Goal: Information Seeking & Learning: Learn about a topic

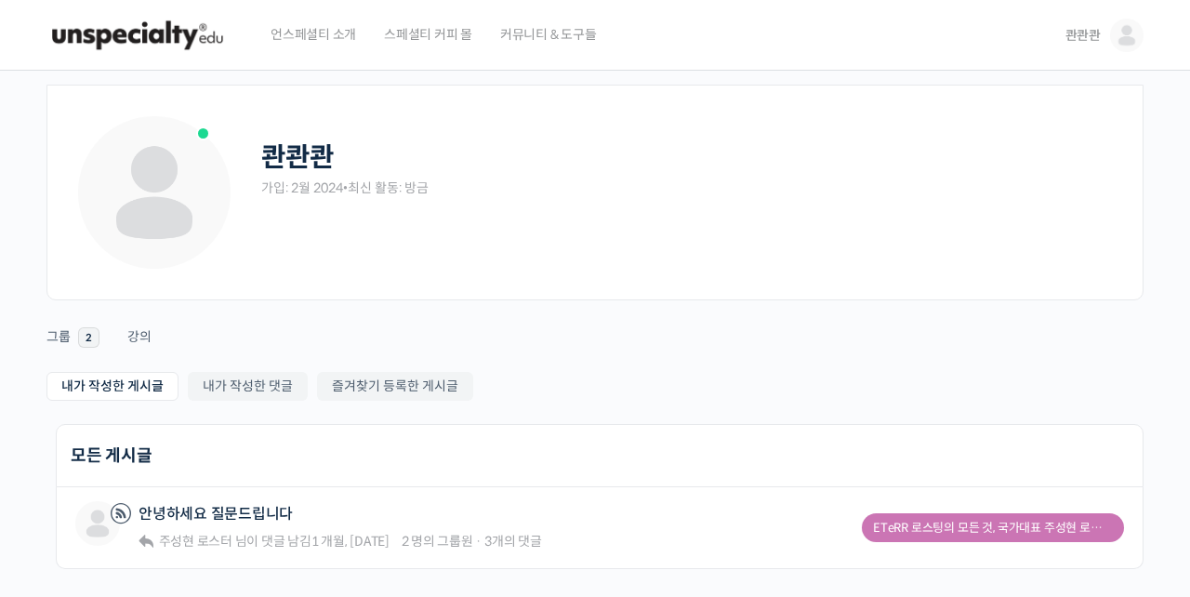
click at [312, 29] on span "언스페셜티 소개" at bounding box center [312, 34] width 85 height 71
click at [1117, 60] on link "콴콴콴" at bounding box center [1104, 35] width 78 height 71
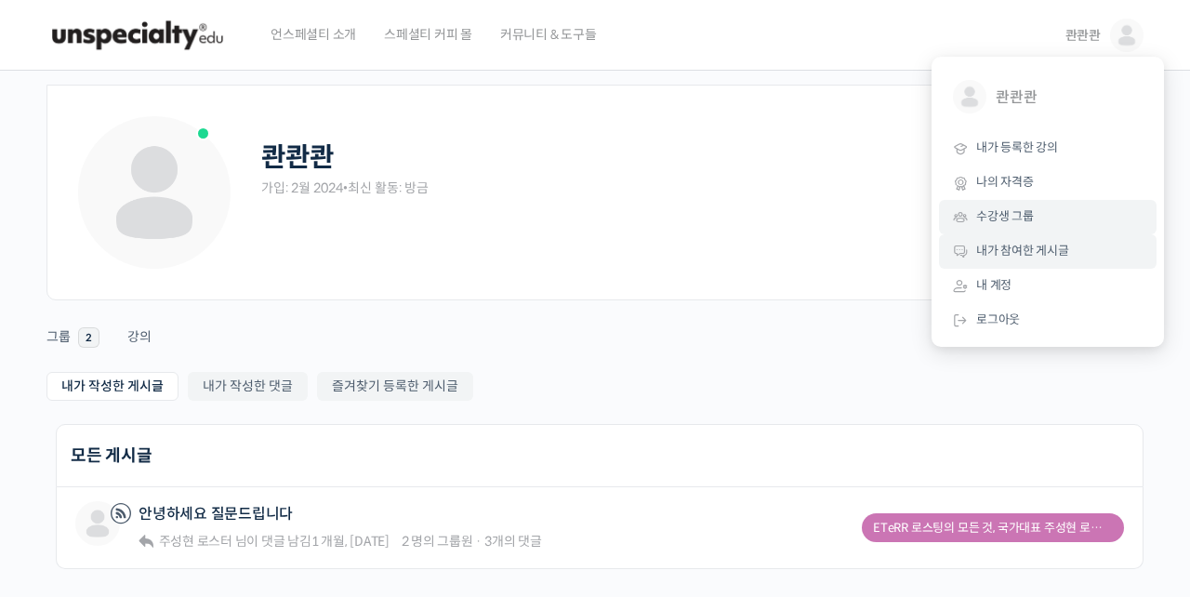
click at [1034, 218] on link "수강생 그룹" at bounding box center [1047, 217] width 217 height 34
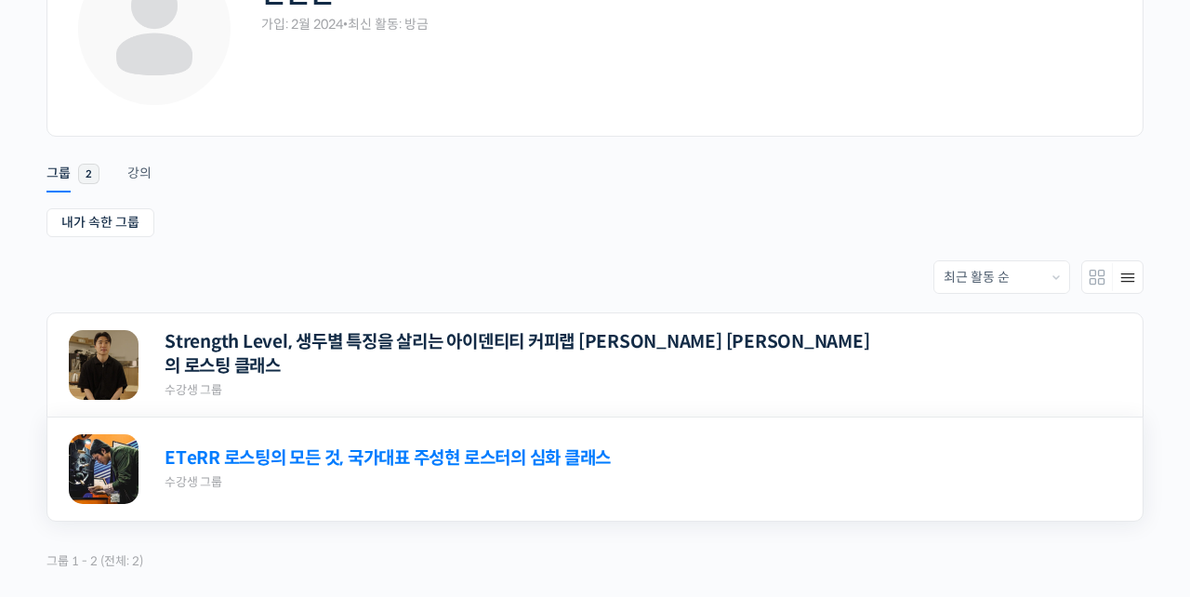
click at [511, 461] on link "ETeRR 로스팅의 모든 것, 국가대표 주성현 로스터의 심화 클래스" at bounding box center [387, 458] width 446 height 25
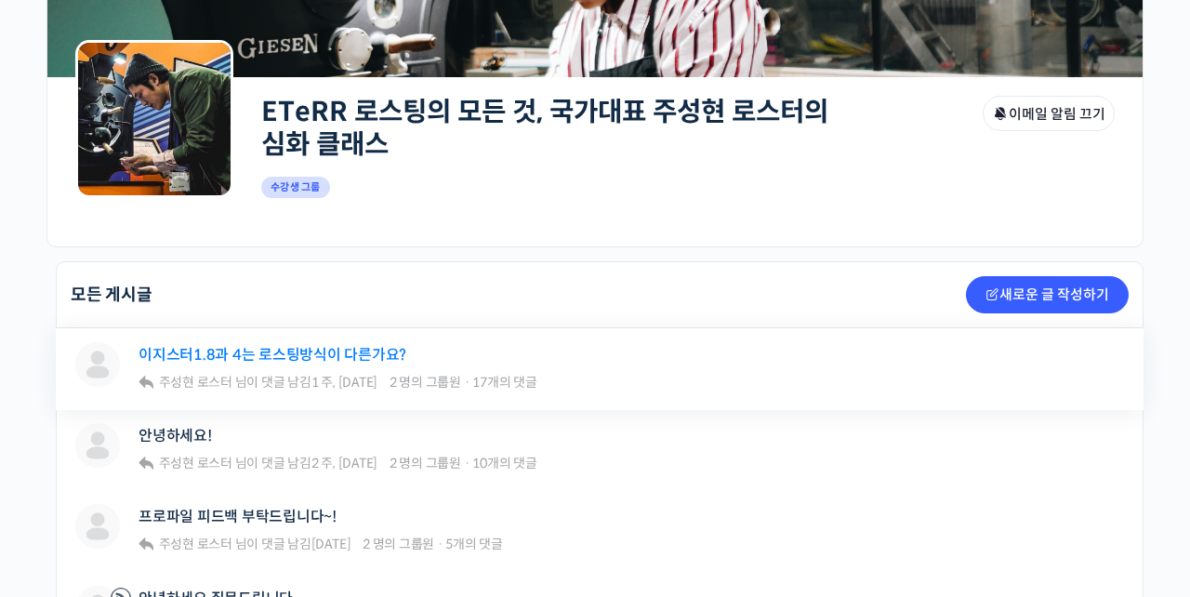
click at [318, 350] on link "이지스터1.8과 4는 로스팅방식이 다른가요?" at bounding box center [272, 355] width 268 height 18
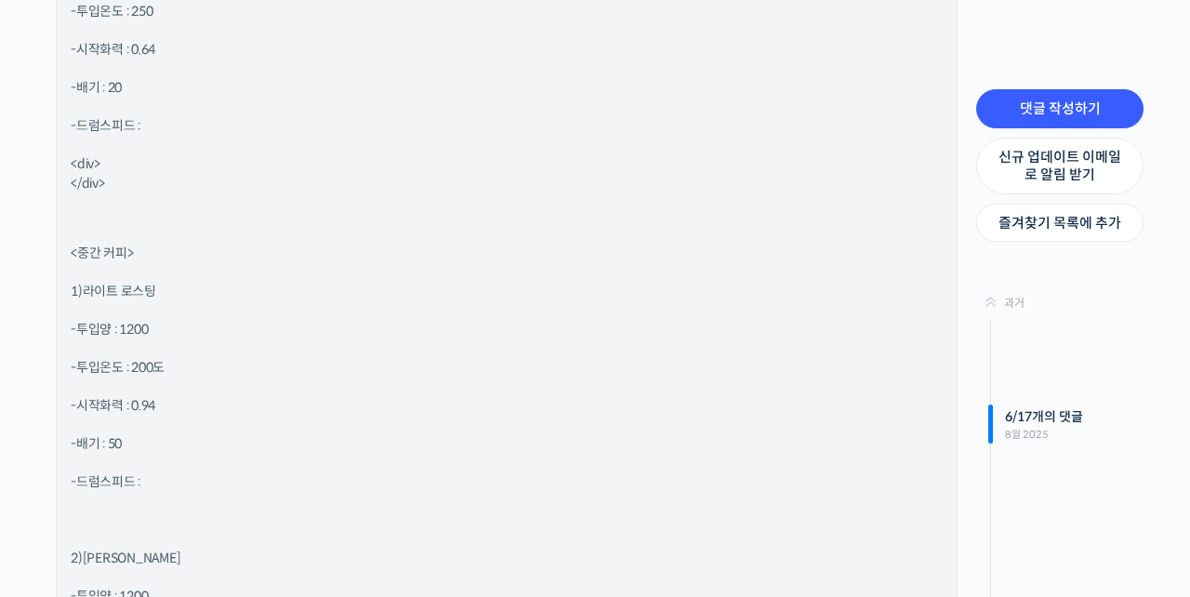
scroll to position [3197, 0]
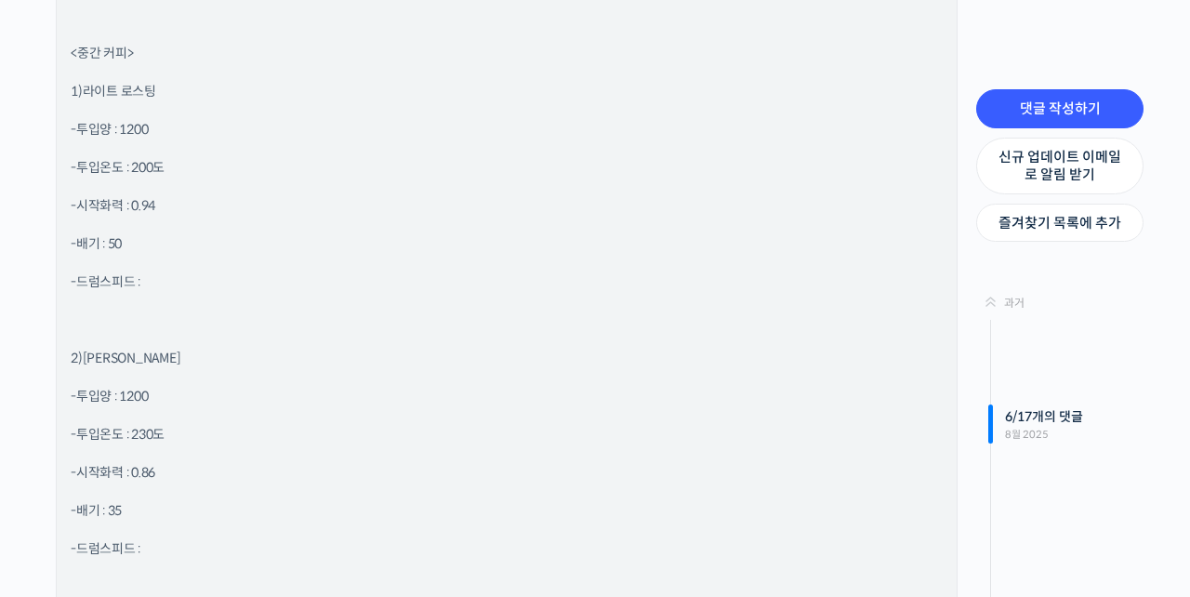
scroll to position [3368, 0]
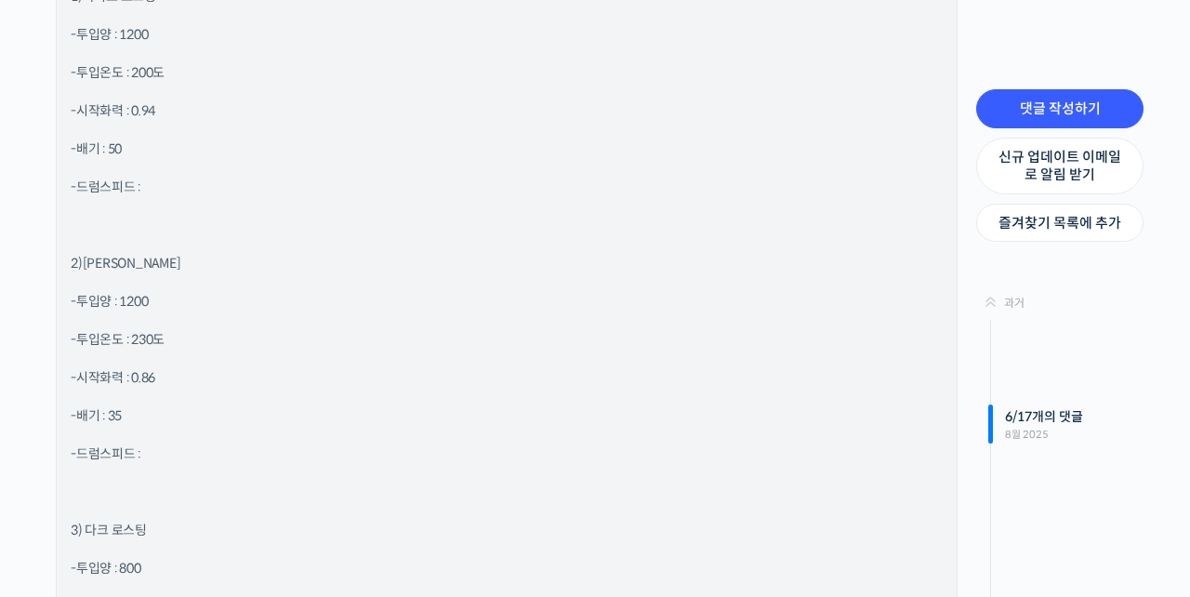
click at [458, 456] on div "안녕하세요<div> 이지스터1.8 옵션없이 사용하다 9월 초 이지스터4 풀옵션으로 설치예정입니다. 지난번 이지스터4로 교체했을때 1.8 식으로…" at bounding box center [507, 559] width 872 height 4019
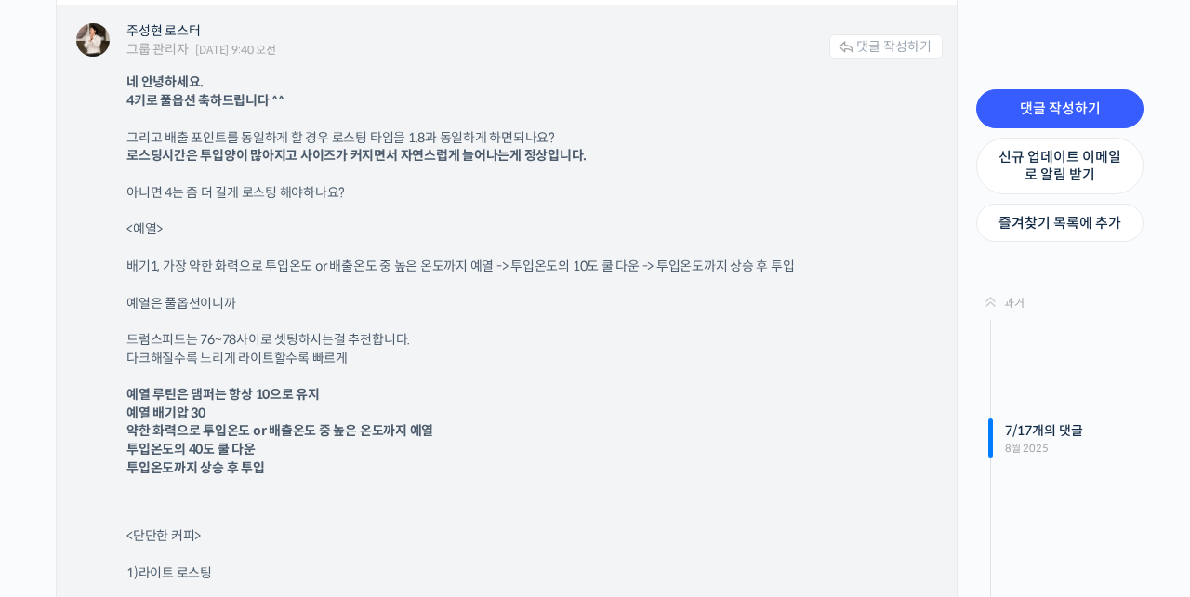
scroll to position [6038, 0]
click at [458, 562] on p "1)라이트 로스팅" at bounding box center [524, 571] width 797 height 19
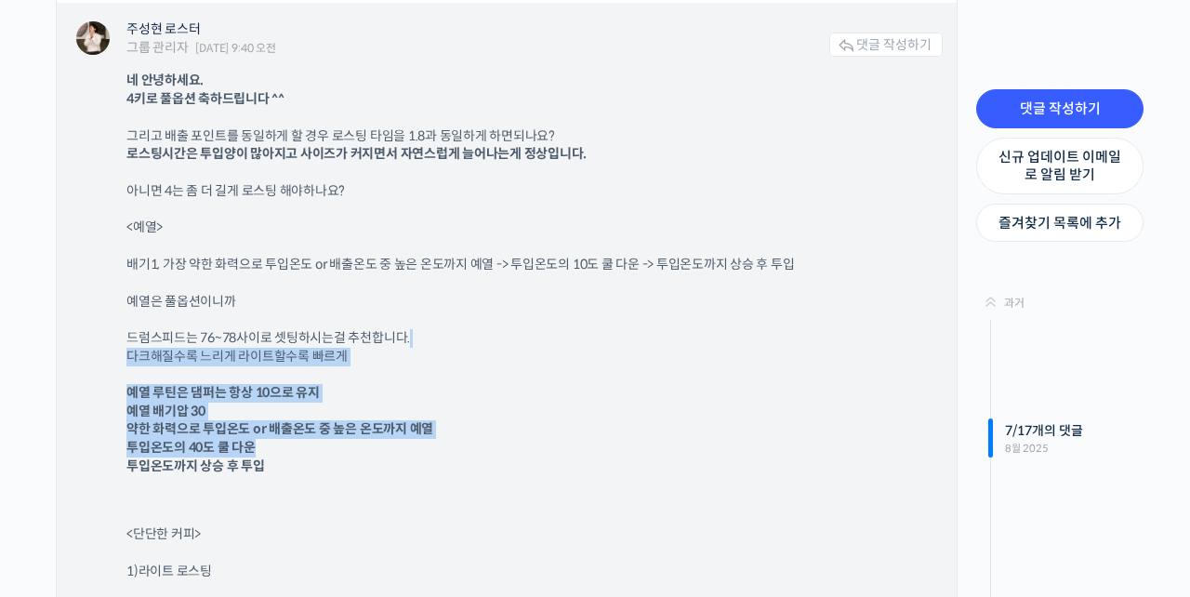
drag, startPoint x: 461, startPoint y: 434, endPoint x: 475, endPoint y: 330, distance: 105.0
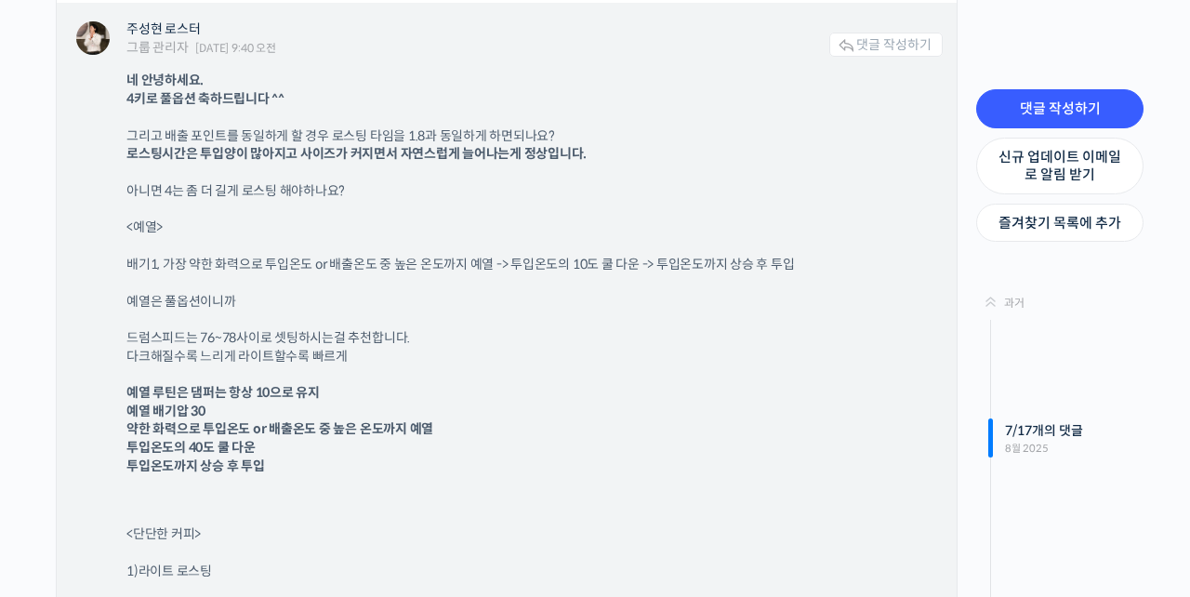
click at [572, 441] on p "예열 루틴은 댐퍼는 항상 10으로 유지 예열 배기압 30 약한 화력으로 투입온도 or 배출온도 중 높은 온도까지 예열 투입온도의 40도 쿨 다…" at bounding box center [524, 429] width 797 height 91
drag, startPoint x: 571, startPoint y: 438, endPoint x: 570, endPoint y: 408, distance: 29.8
click at [570, 408] on p "예열 루틴은 댐퍼는 항상 10으로 유지 예열 배기압 30 약한 화력으로 투입온도 or 배출온도 중 높은 온도까지 예열 투입온도의 40도 쿨 다…" at bounding box center [524, 429] width 797 height 91
click at [559, 449] on p "예열 루틴은 댐퍼는 항상 10으로 유지 예열 배기압 30 약한 화력으로 투입온도 or 배출온도 중 높은 온도까지 예열 투입온도의 40도 쿨 다…" at bounding box center [524, 429] width 797 height 91
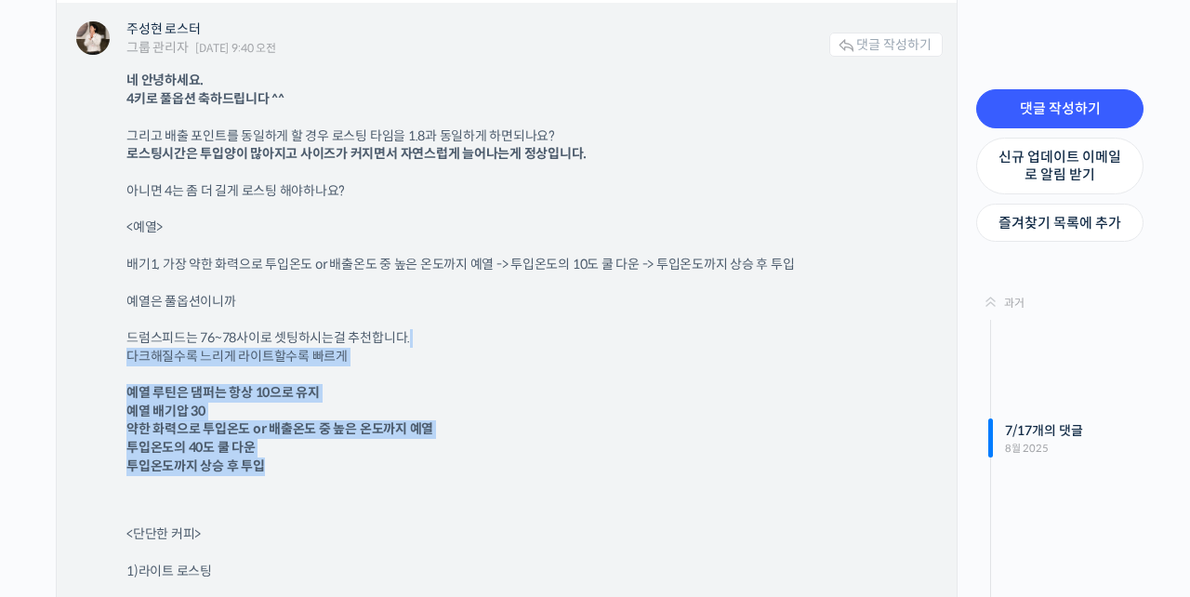
drag, startPoint x: 559, startPoint y: 449, endPoint x: 584, endPoint y: 323, distance: 127.9
click at [590, 441] on p "예열 루틴은 댐퍼는 항상 10으로 유지 예열 배기압 30 약한 화력으로 투입온도 or 배출온도 중 높은 온도까지 예열 투입온도의 40도 쿨 다…" at bounding box center [524, 429] width 797 height 91
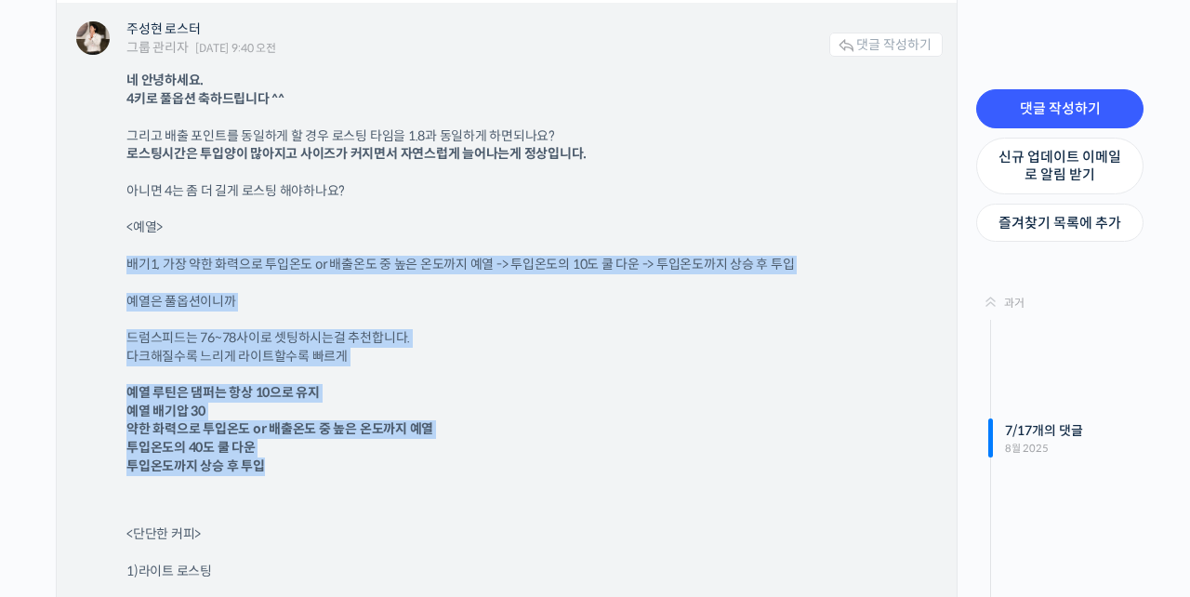
drag, startPoint x: 590, startPoint y: 439, endPoint x: 630, endPoint y: 224, distance: 218.4
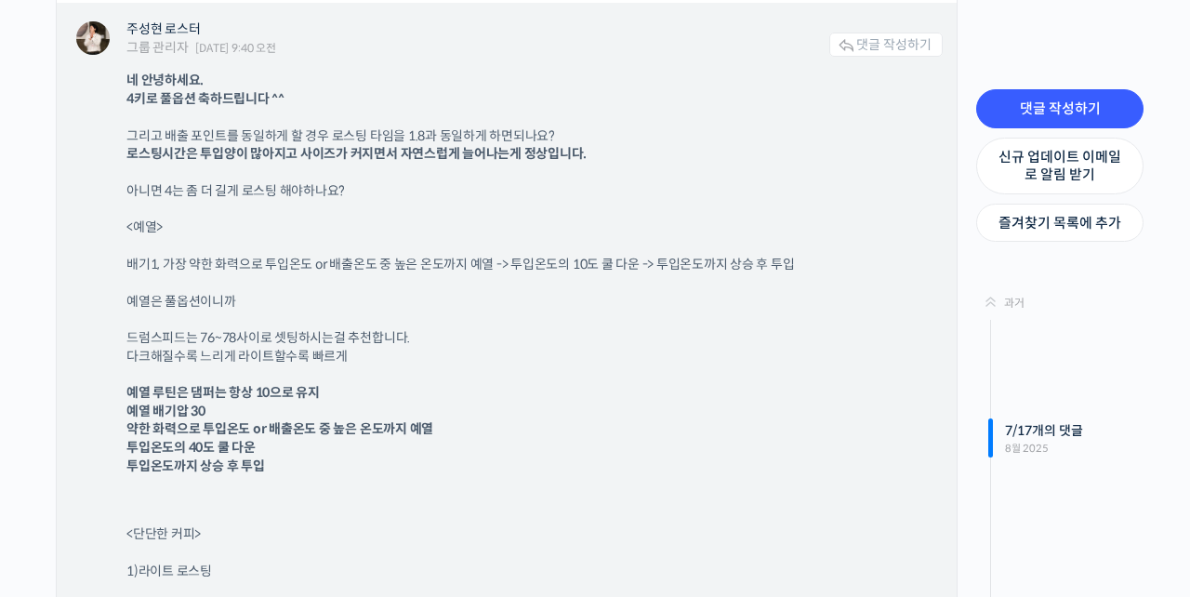
click at [649, 349] on p "드럼스피드는 76~78사이로 셋팅하시는걸 추천합니다. 다크해질수록 느리게 라이트할수록 빠르게" at bounding box center [524, 347] width 797 height 36
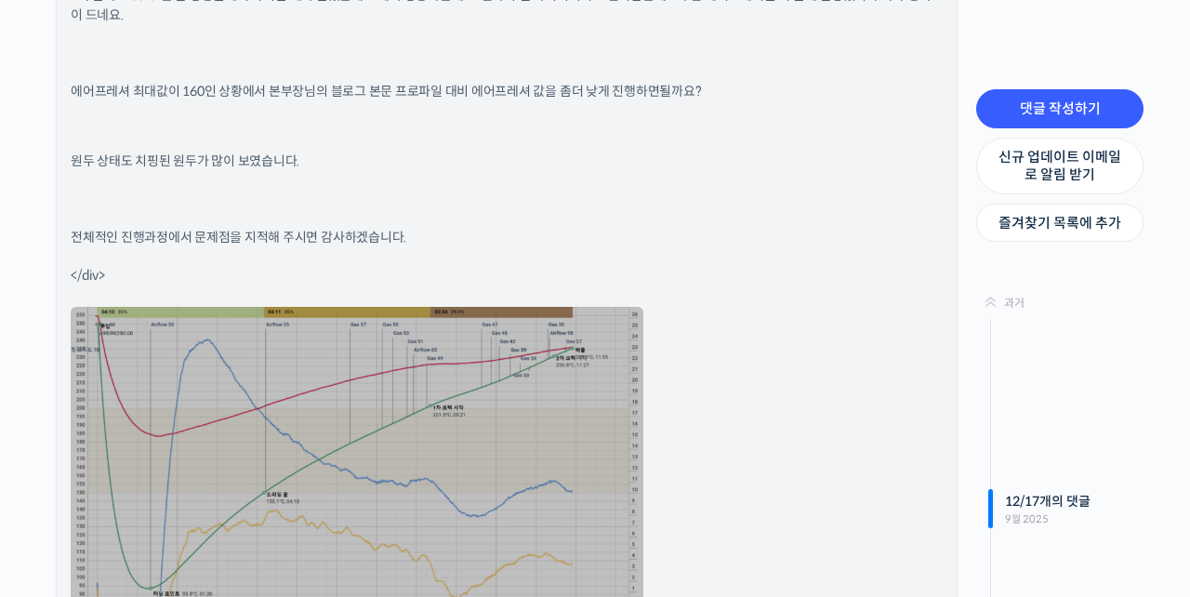
scroll to position [12057, 0]
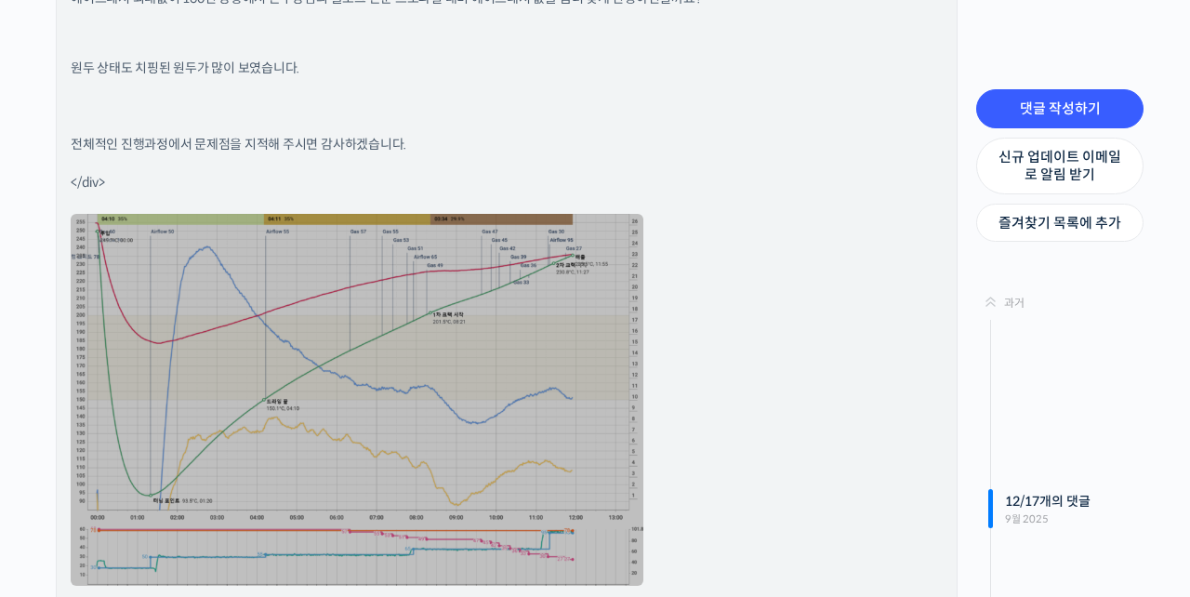
click at [502, 375] on link at bounding box center [357, 400] width 572 height 372
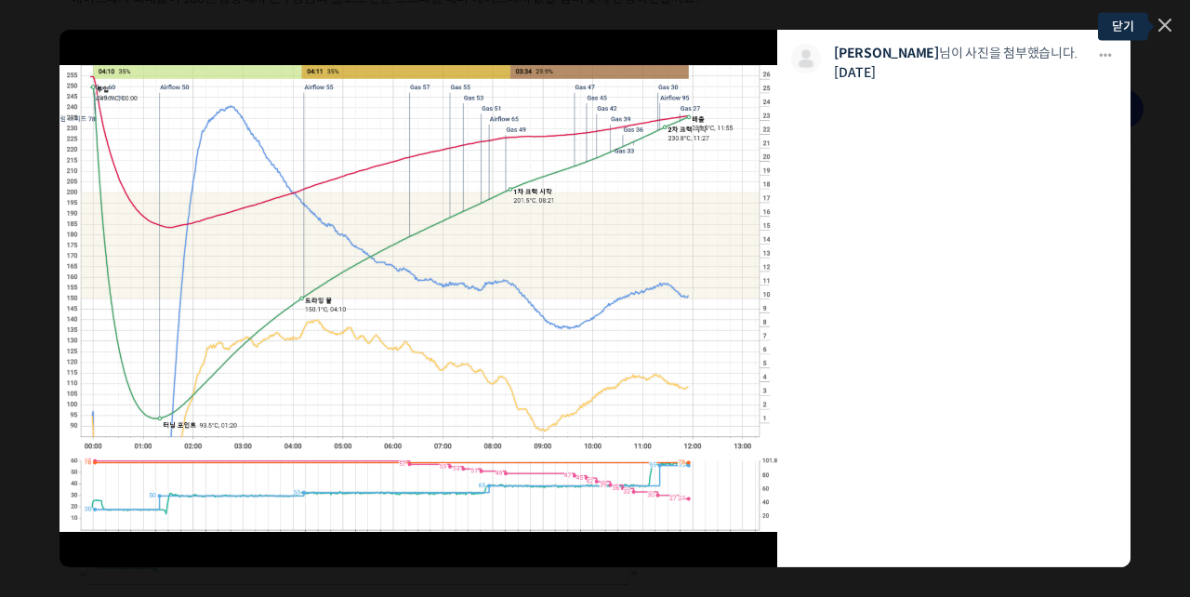
click at [1168, 26] on icon at bounding box center [1164, 25] width 13 height 13
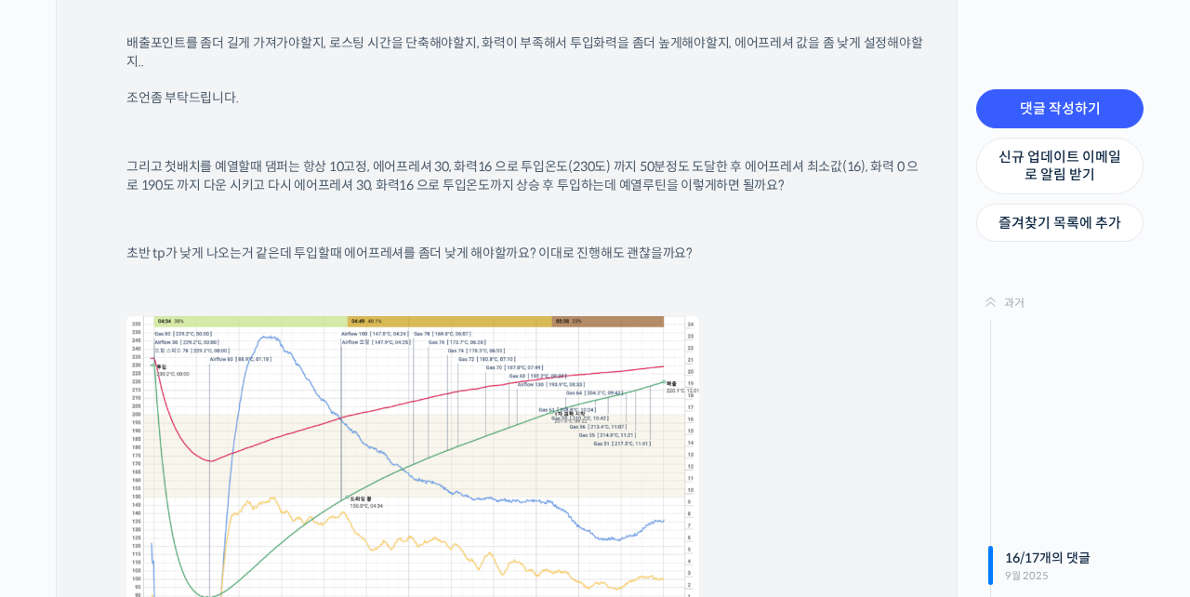
scroll to position [14173, 0]
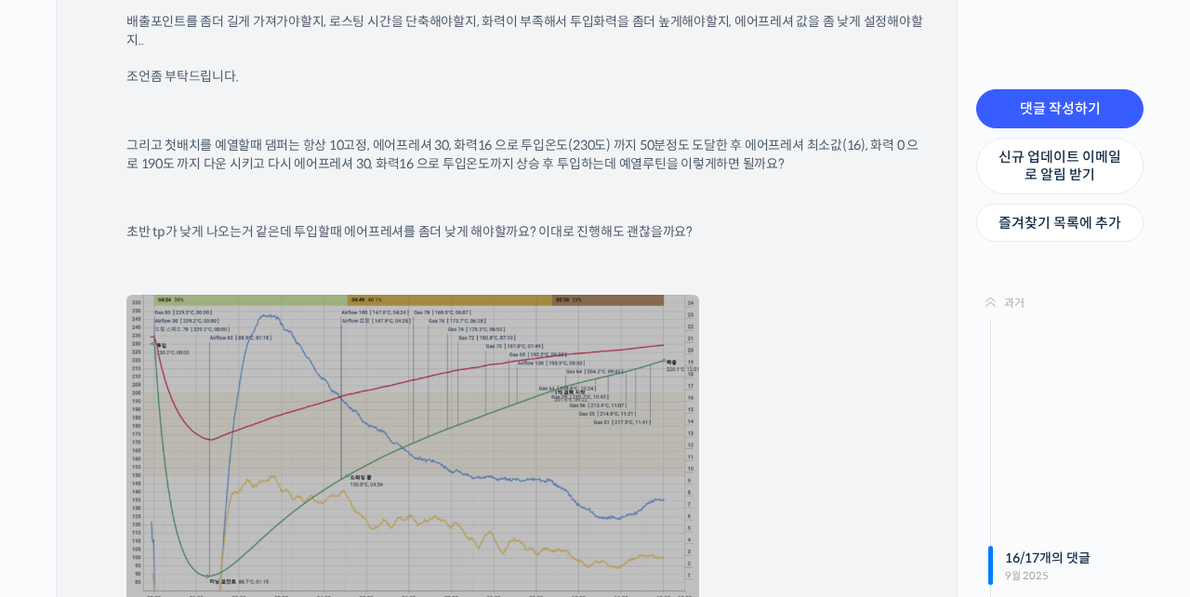
click at [361, 411] on link at bounding box center [412, 481] width 572 height 372
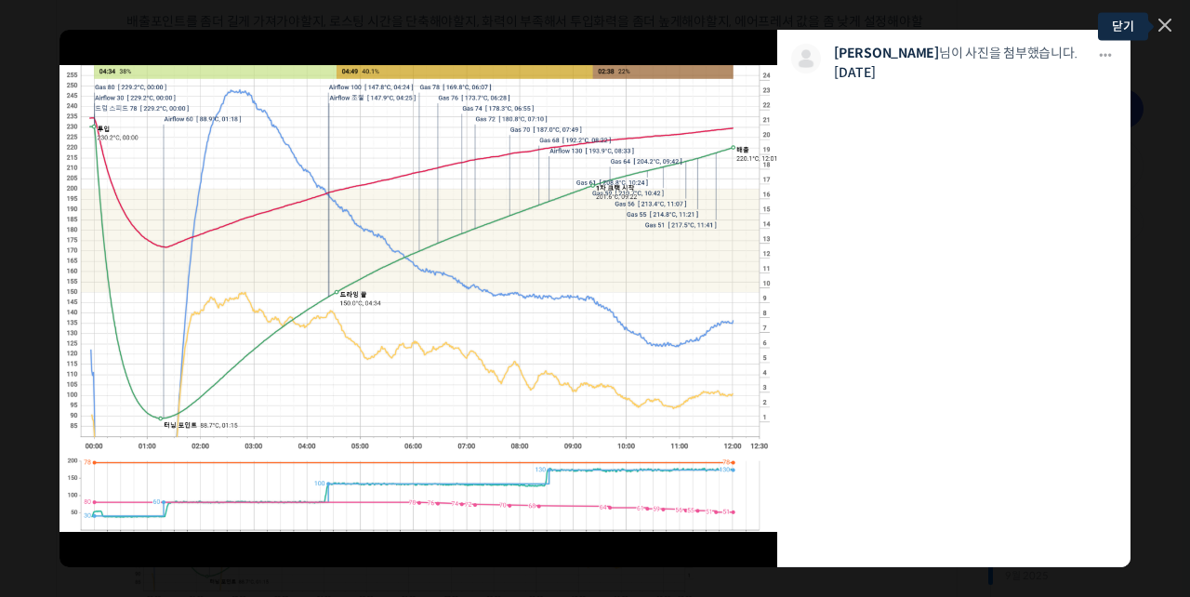
click at [1166, 28] on icon at bounding box center [1164, 25] width 11 height 11
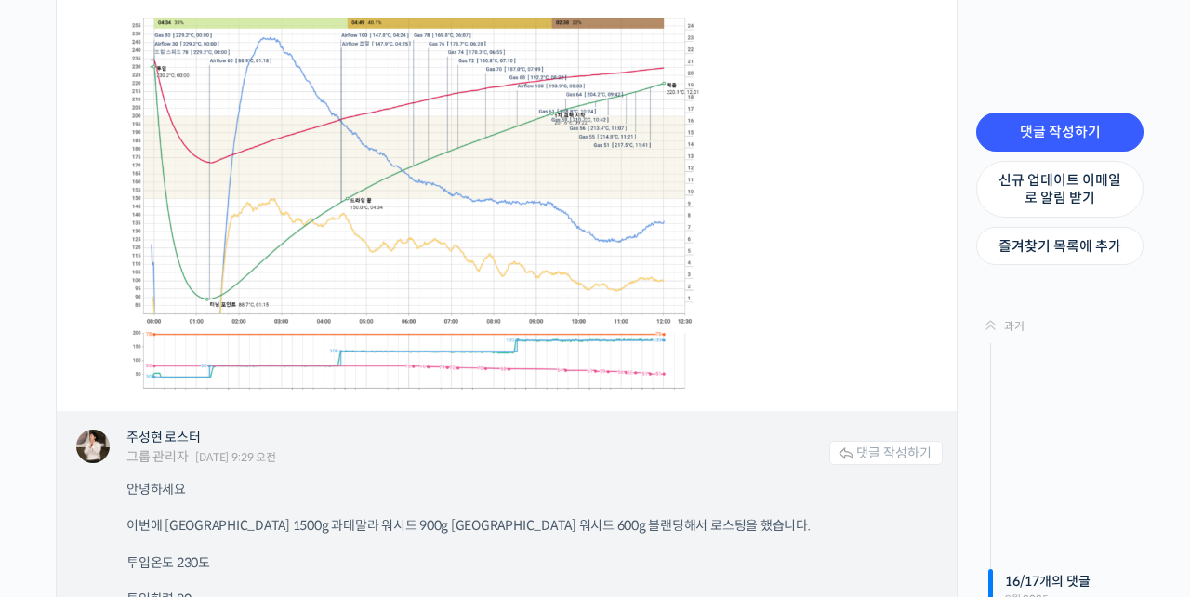
scroll to position [14215, 0]
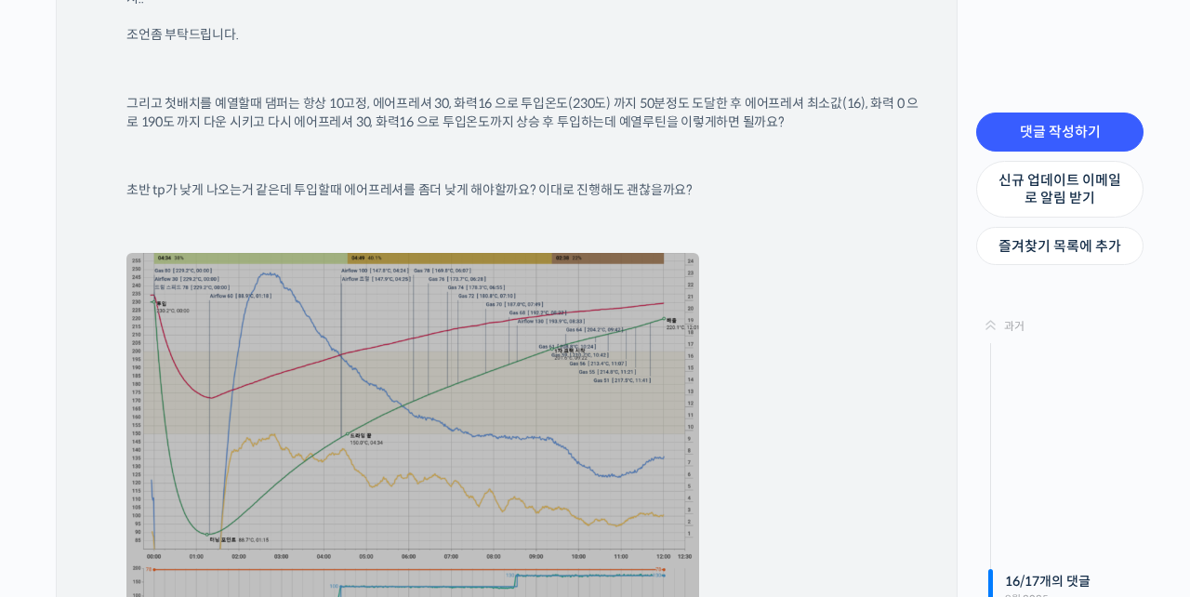
click at [621, 307] on link at bounding box center [412, 439] width 572 height 372
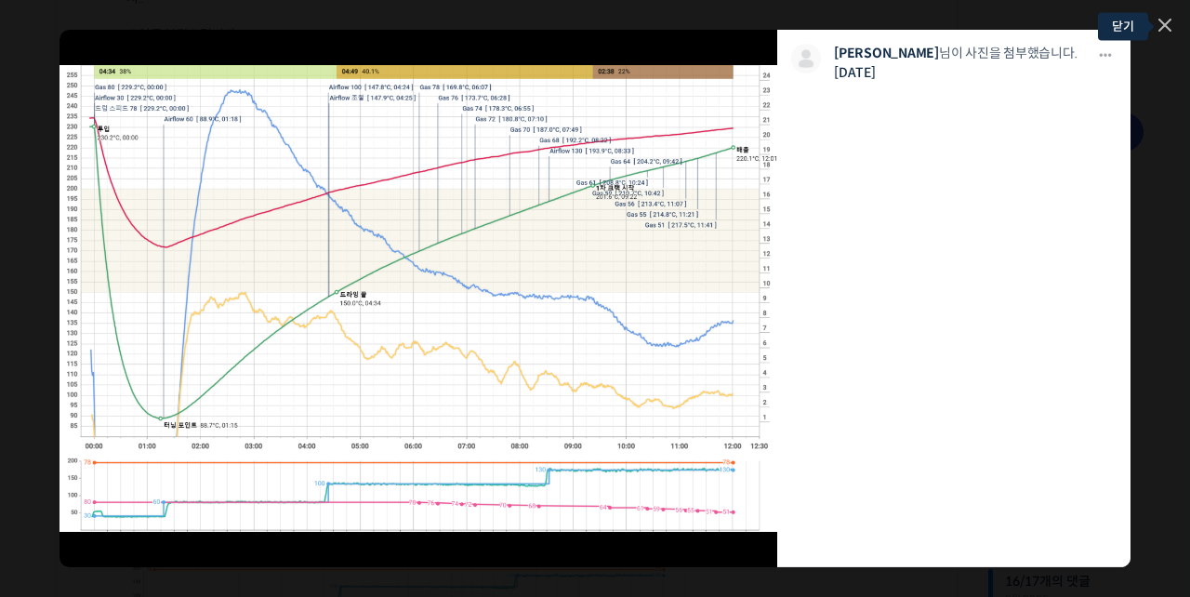
click at [1167, 24] on icon at bounding box center [1164, 25] width 13 height 13
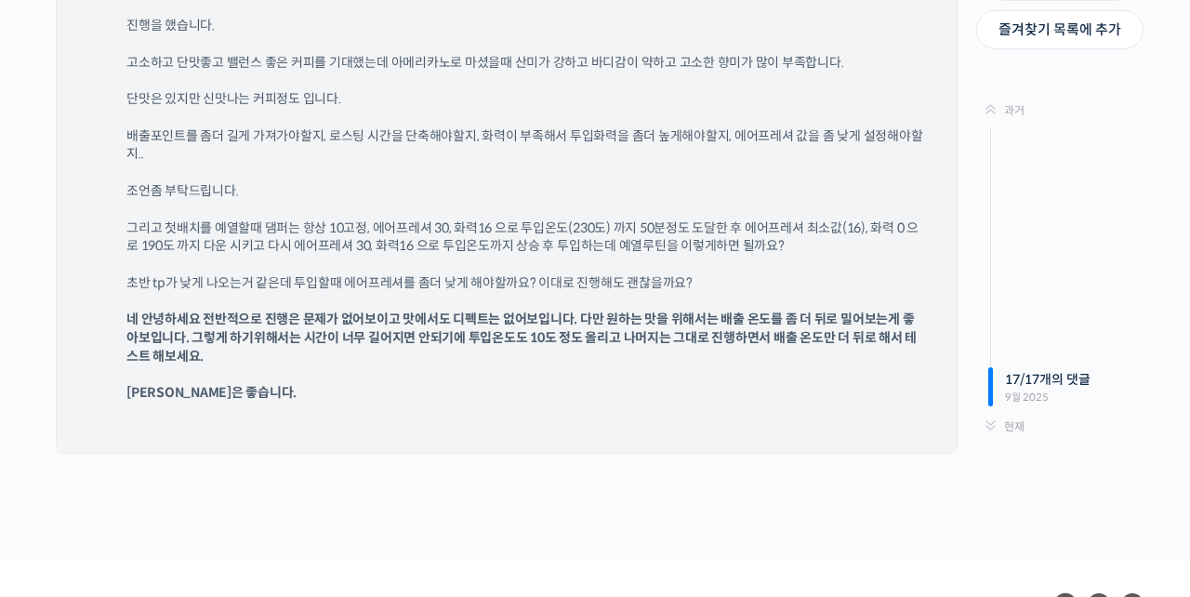
scroll to position [15133, 0]
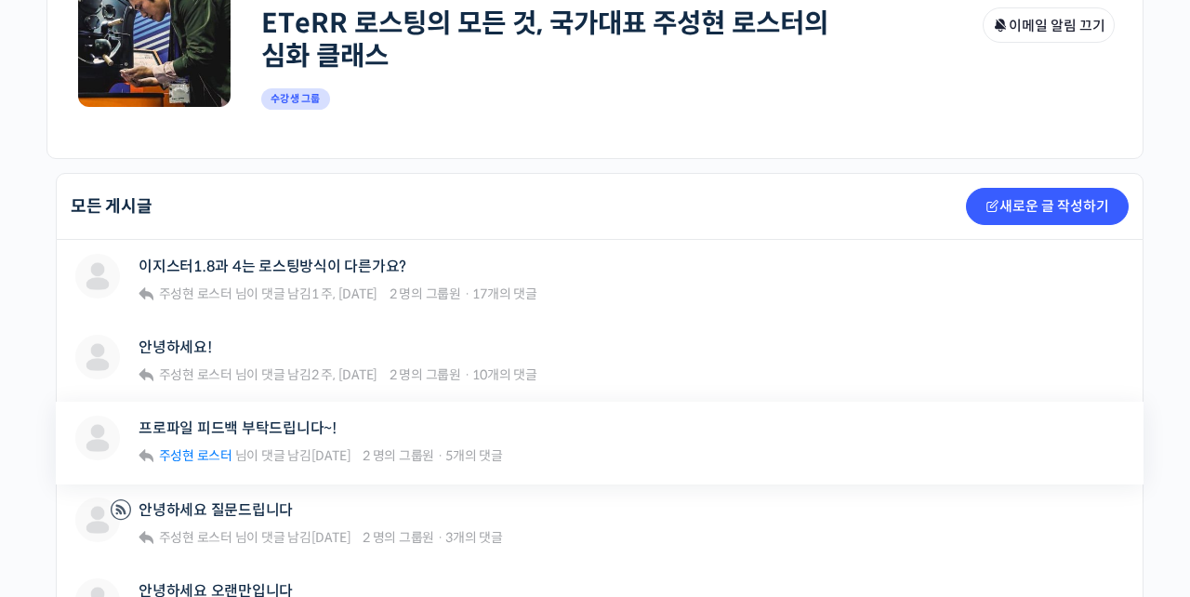
scroll to position [307, 0]
click at [167, 342] on link "안녕하세요!" at bounding box center [174, 346] width 73 height 18
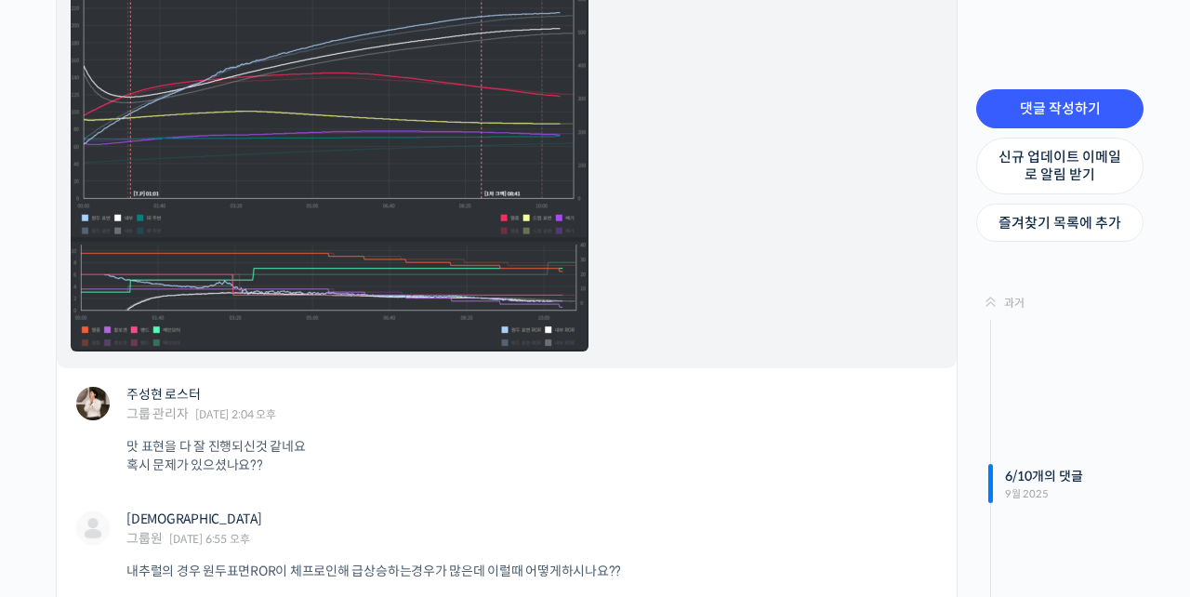
scroll to position [5376, 0]
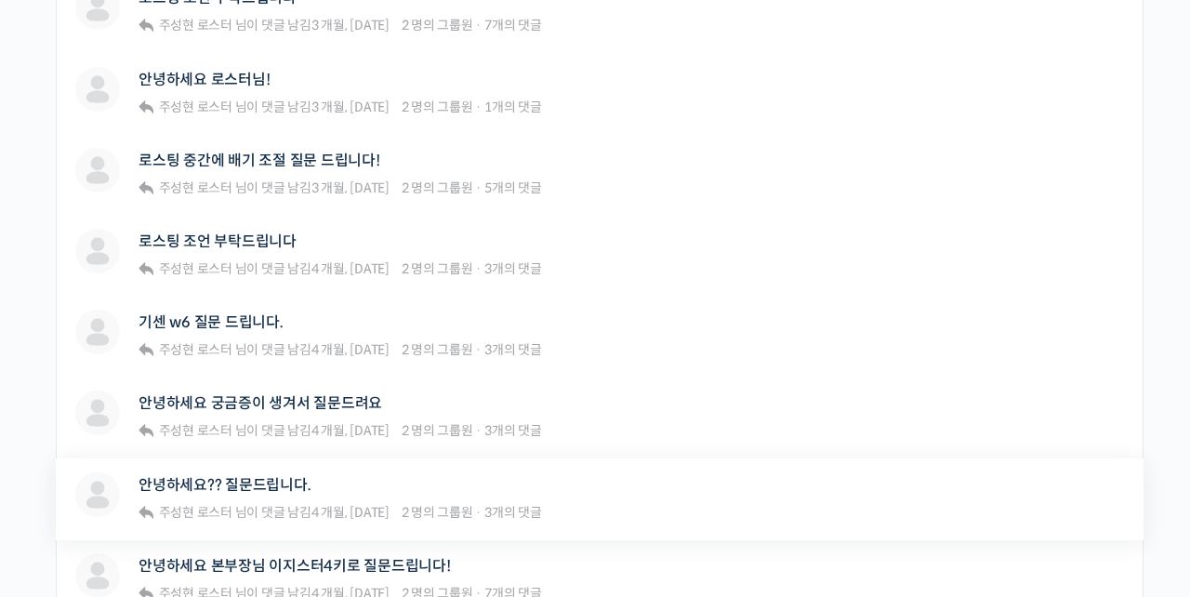
scroll to position [1140, 0]
click at [346, 155] on link "로스팅 중간에 배기 조절 질문 드립니다!" at bounding box center [259, 161] width 242 height 18
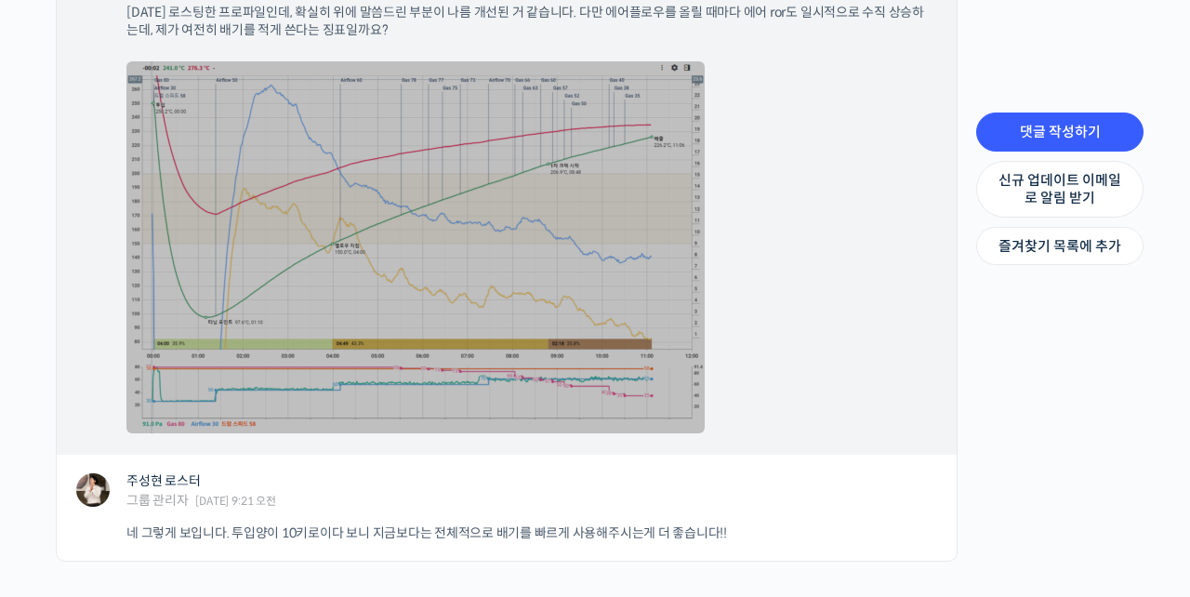
scroll to position [1728, 0]
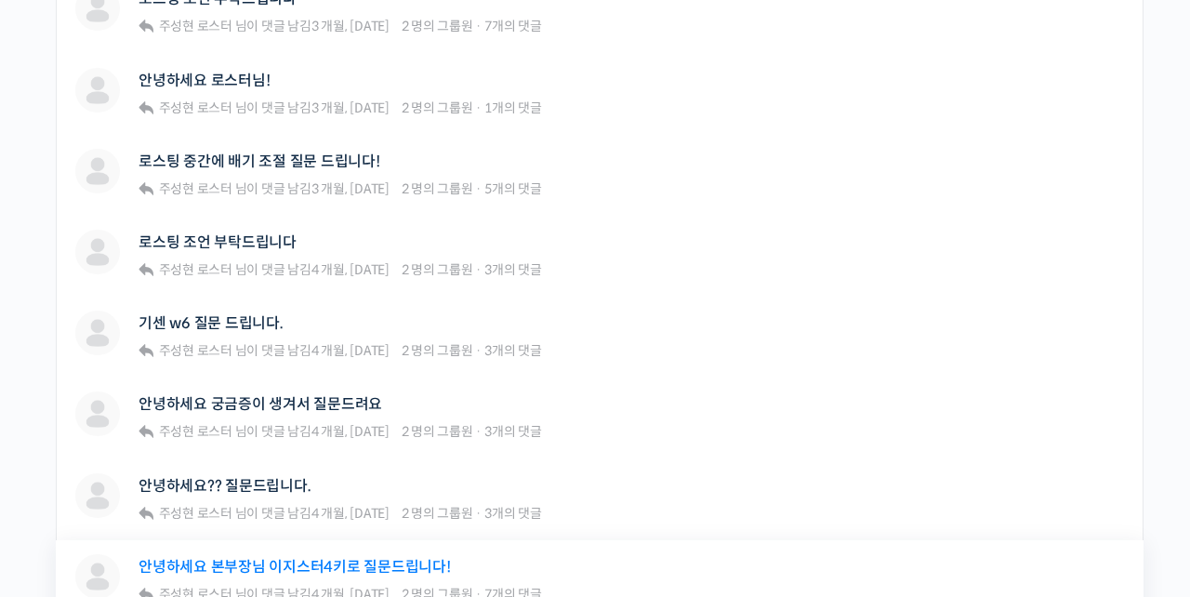
click at [255, 559] on link "안녕하세요 본부장님 이지스터4키로 질문드립니다!" at bounding box center [294, 567] width 312 height 18
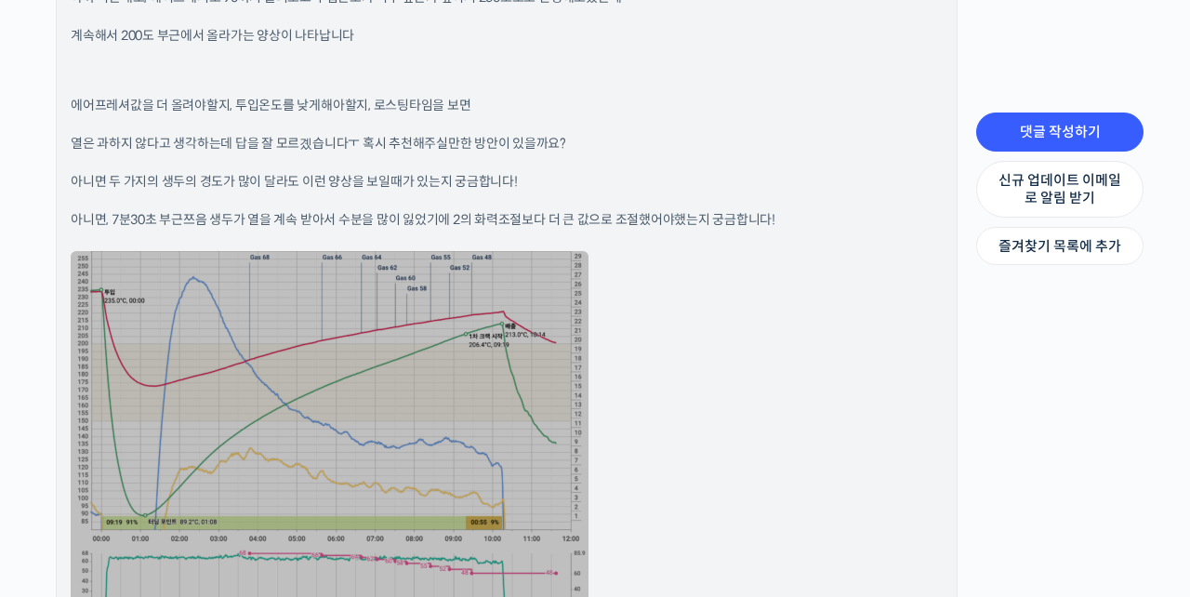
scroll to position [2641, 0]
click at [270, 357] on link at bounding box center [330, 435] width 518 height 372
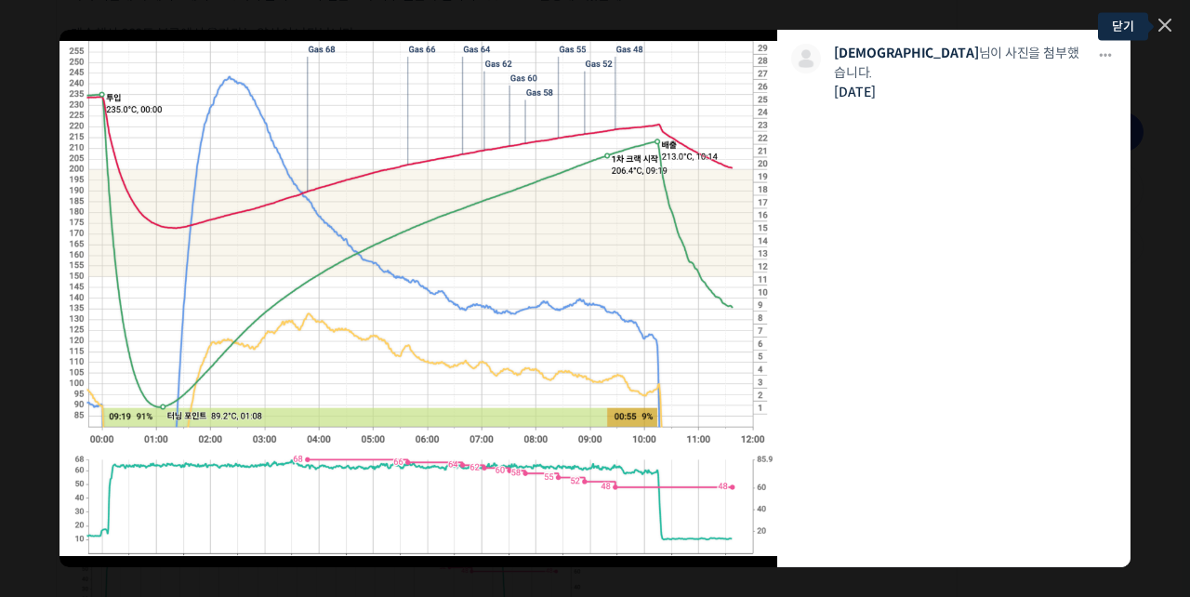
click at [1165, 33] on link at bounding box center [1164, 27] width 13 height 16
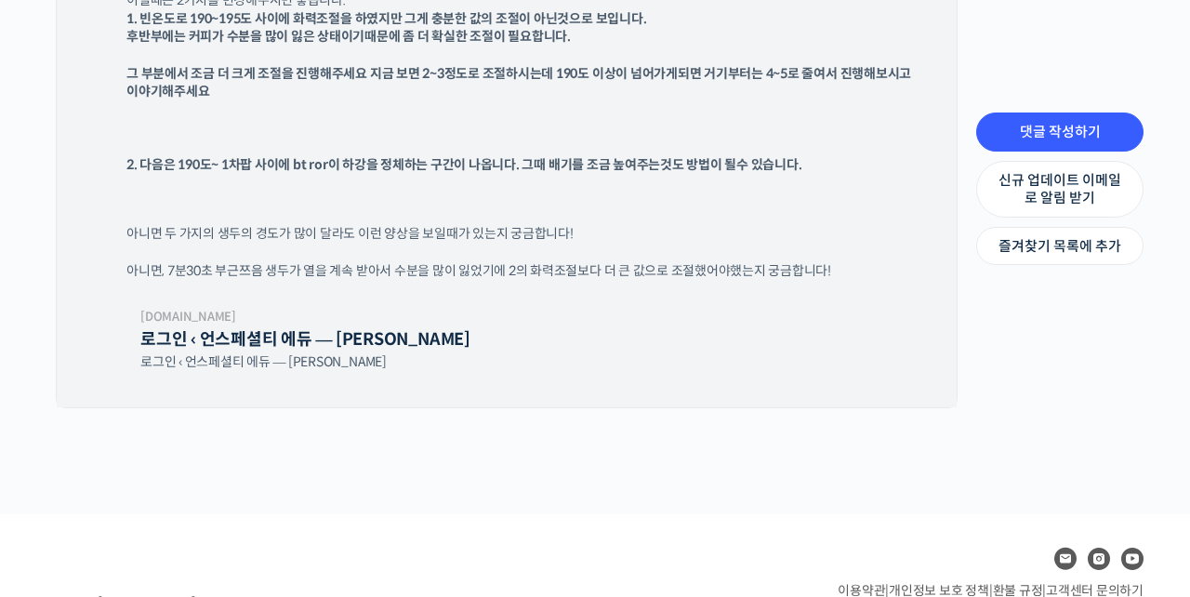
scroll to position [4361, 0]
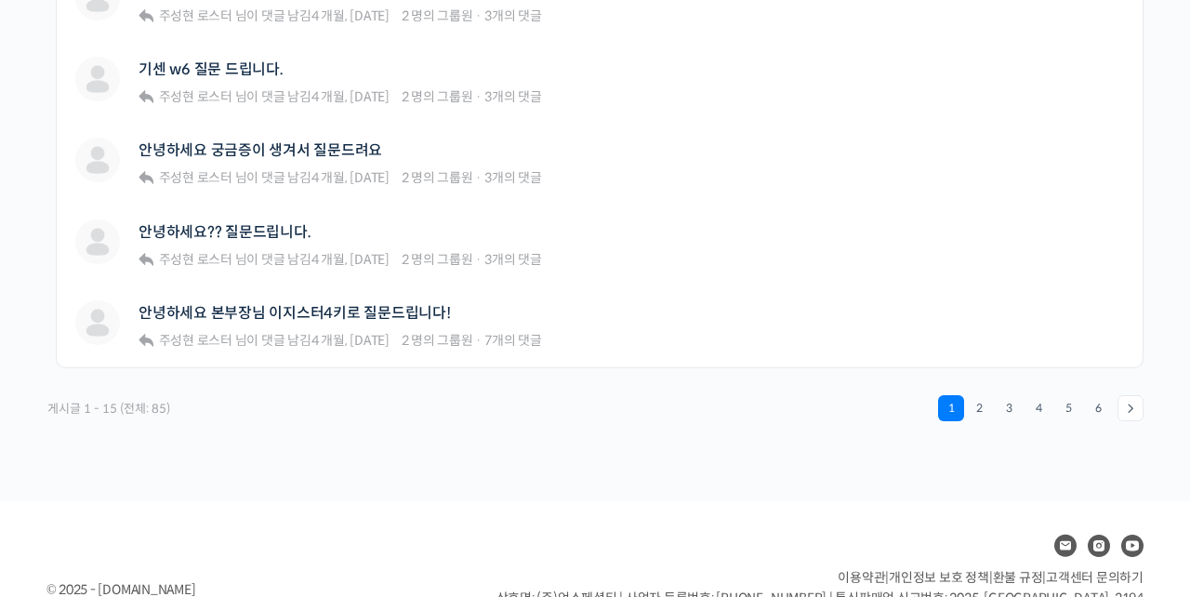
scroll to position [1395, 0]
click at [974, 404] on link "2" at bounding box center [979, 407] width 26 height 26
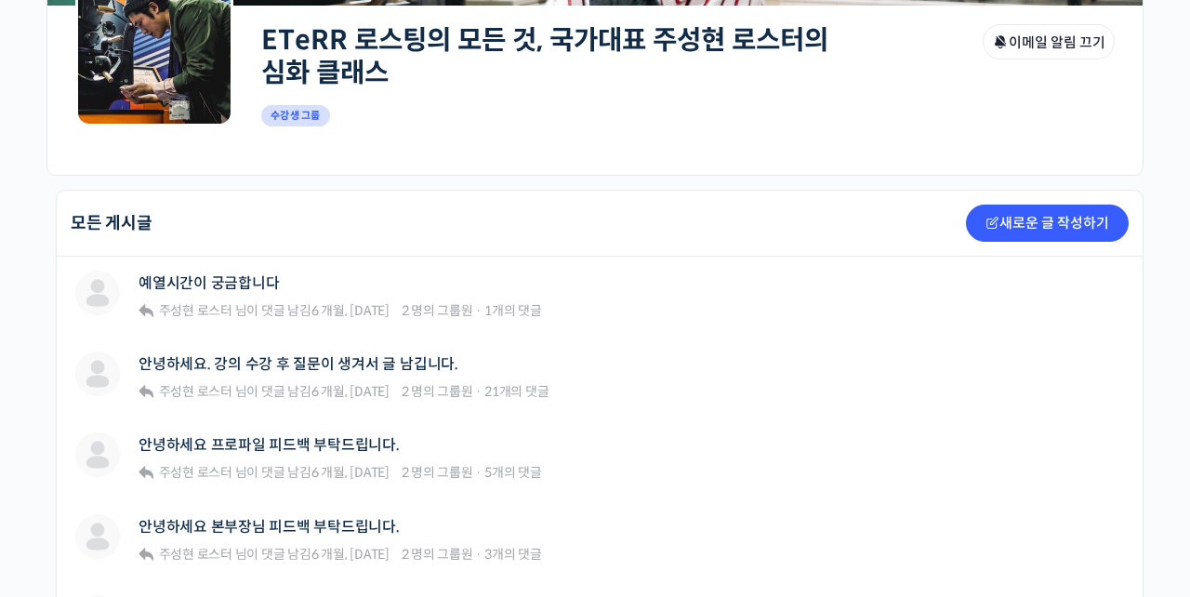
scroll to position [295, 0]
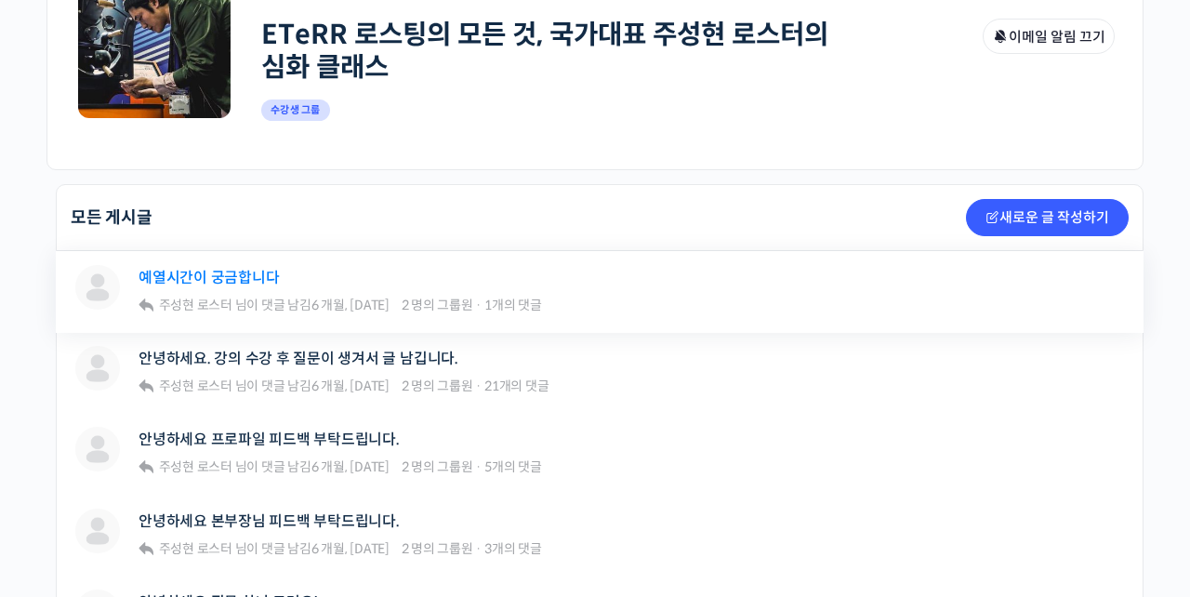
click at [213, 273] on link "예열시간이 궁금합니다" at bounding box center [208, 278] width 140 height 18
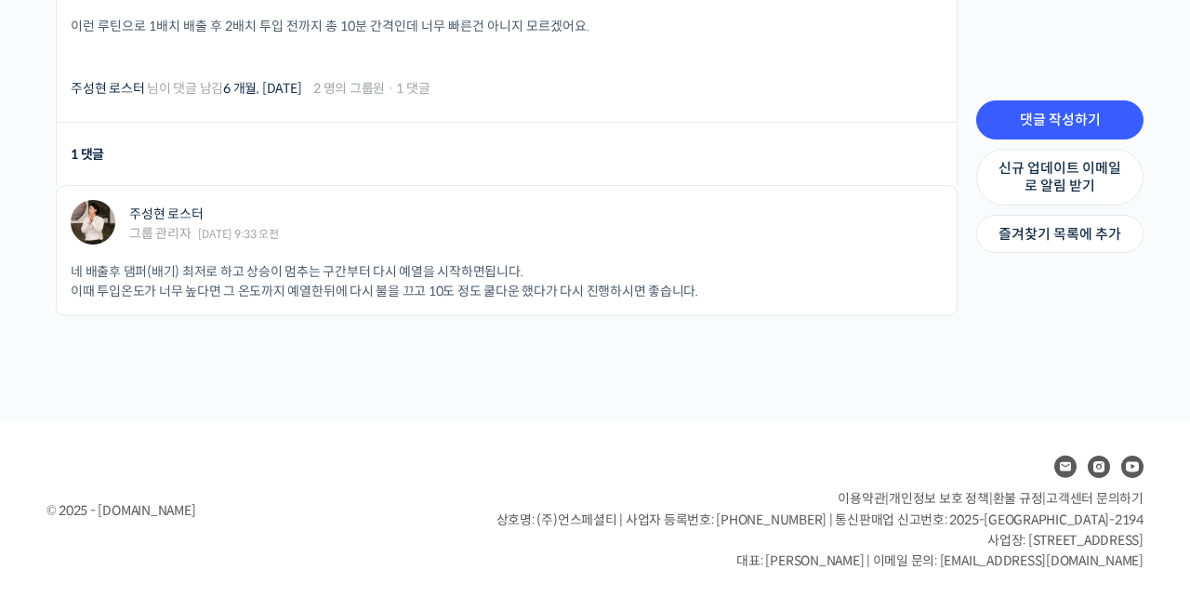
scroll to position [815, 0]
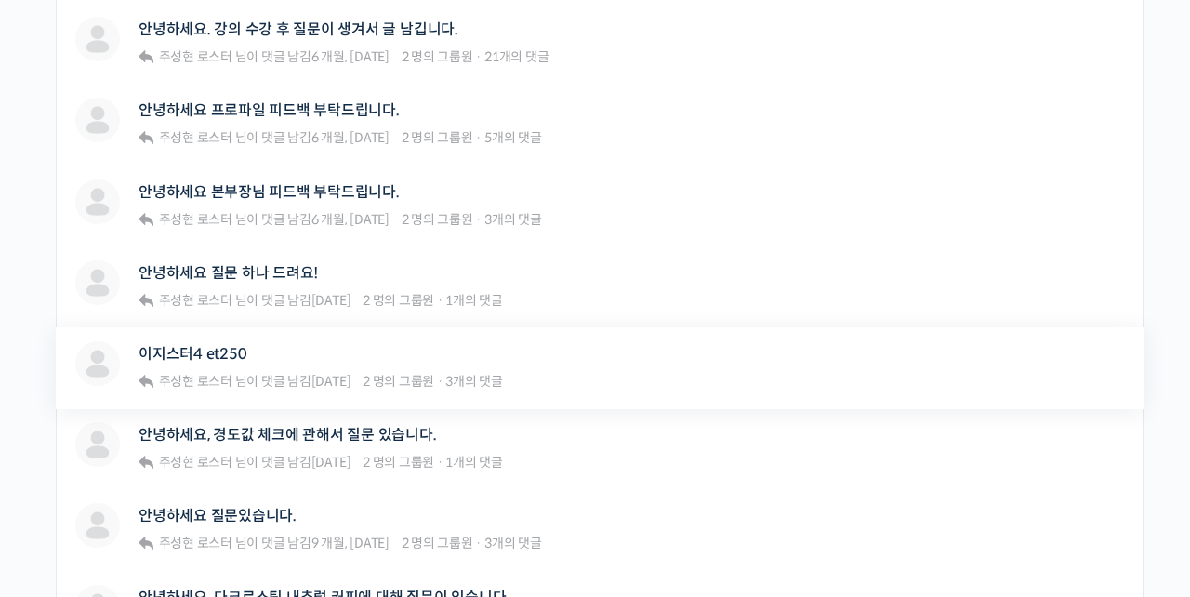
scroll to position [628, 0]
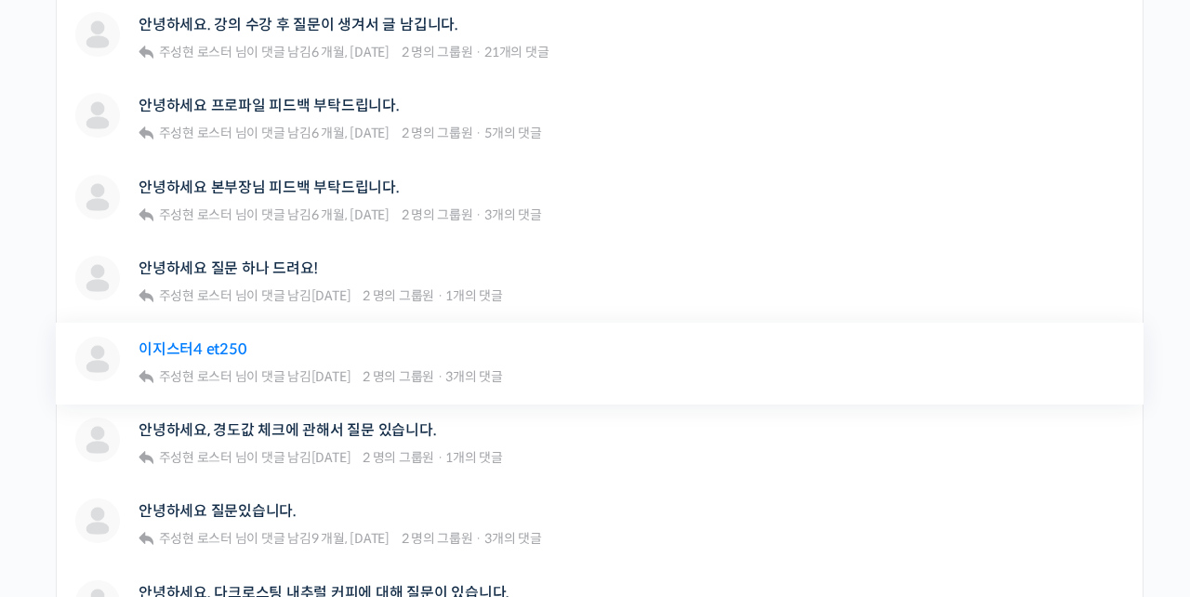
click at [224, 352] on link "이지스터4 et250" at bounding box center [192, 349] width 108 height 18
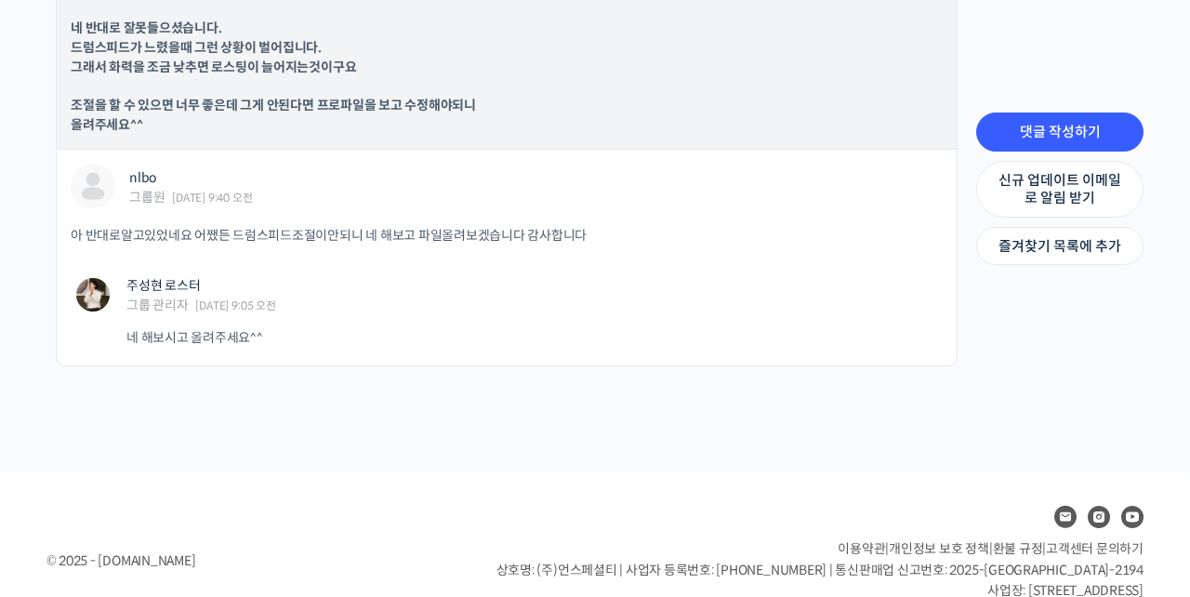
scroll to position [1080, 0]
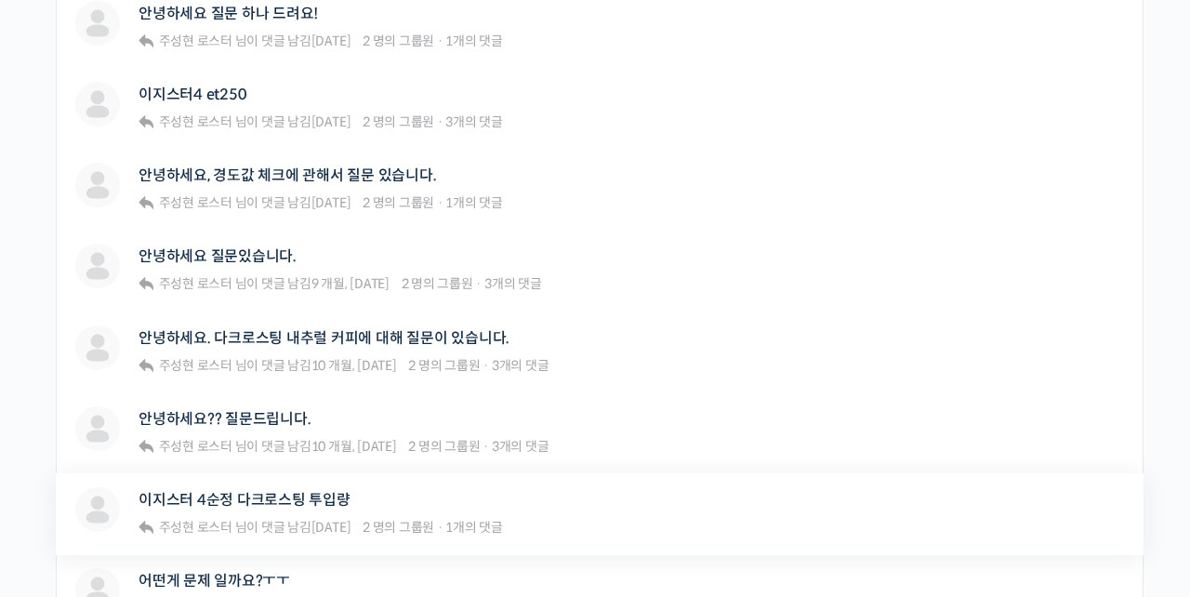
scroll to position [882, 0]
click at [321, 492] on link "이지스터 4순정 다크로스팅 투입량" at bounding box center [244, 501] width 212 height 18
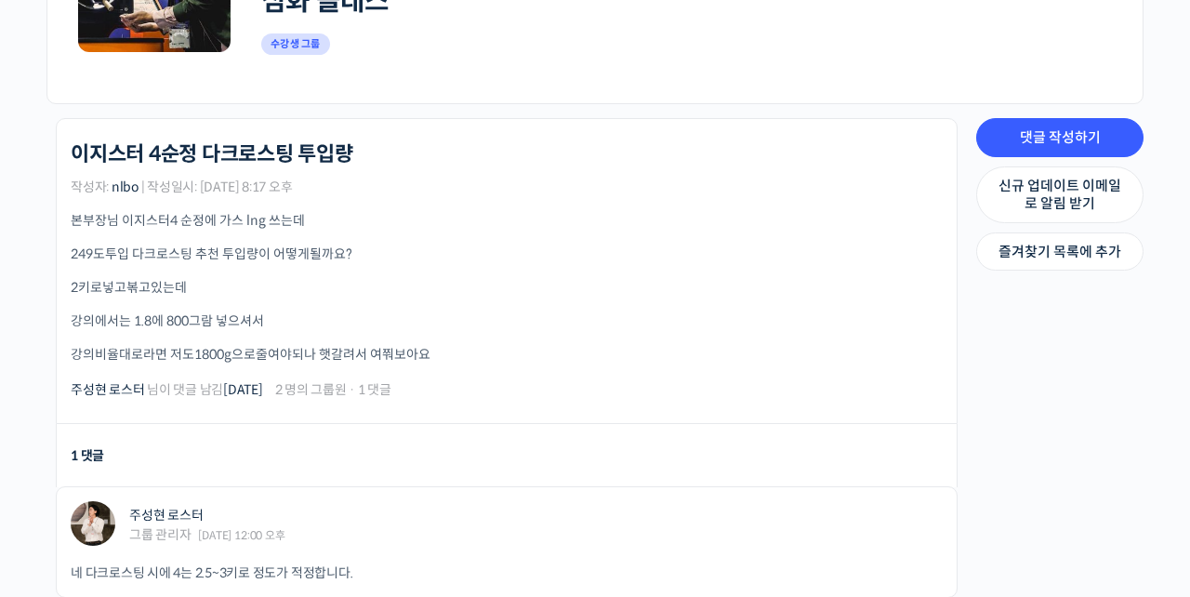
scroll to position [375, 0]
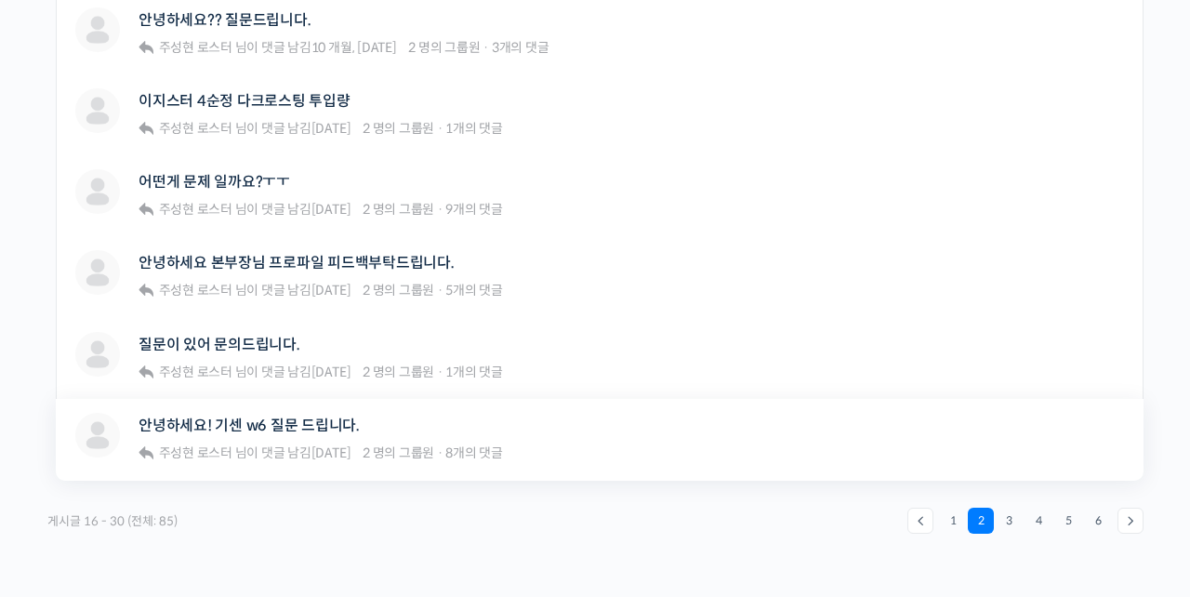
scroll to position [1285, 0]
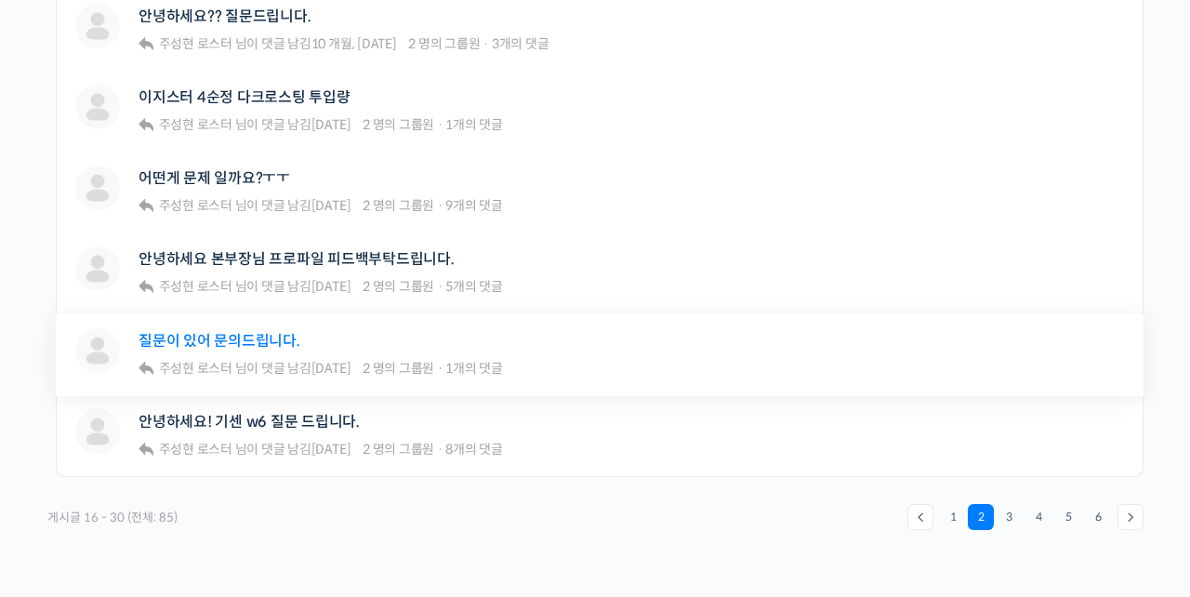
click at [260, 346] on link "질문이 있어 문의드립니다." at bounding box center [219, 341] width 162 height 18
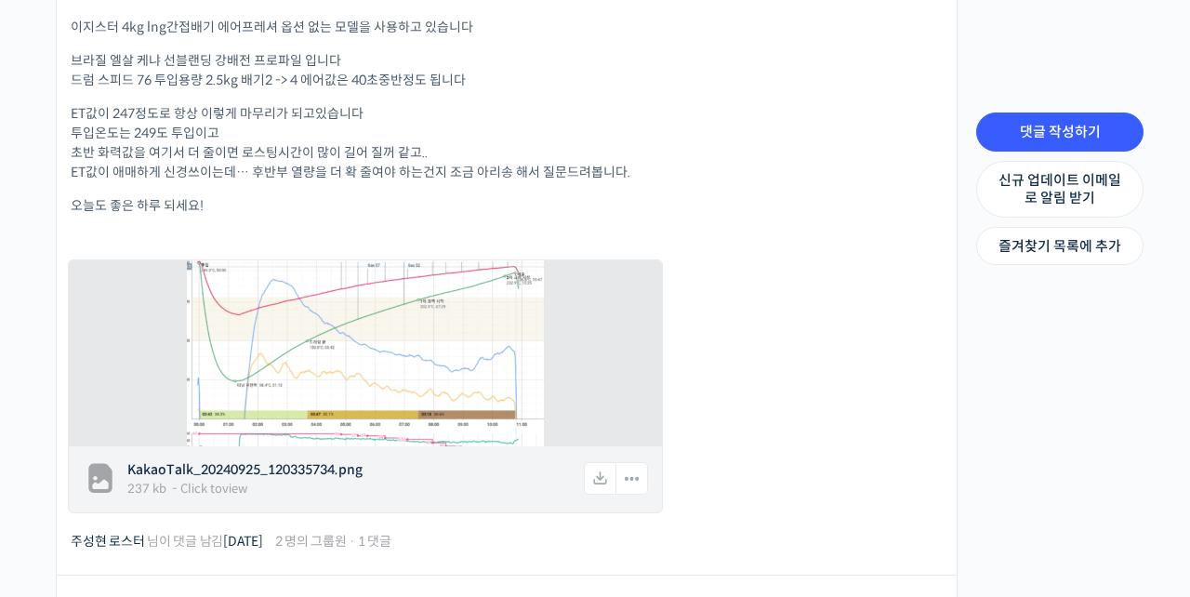
scroll to position [559, 0]
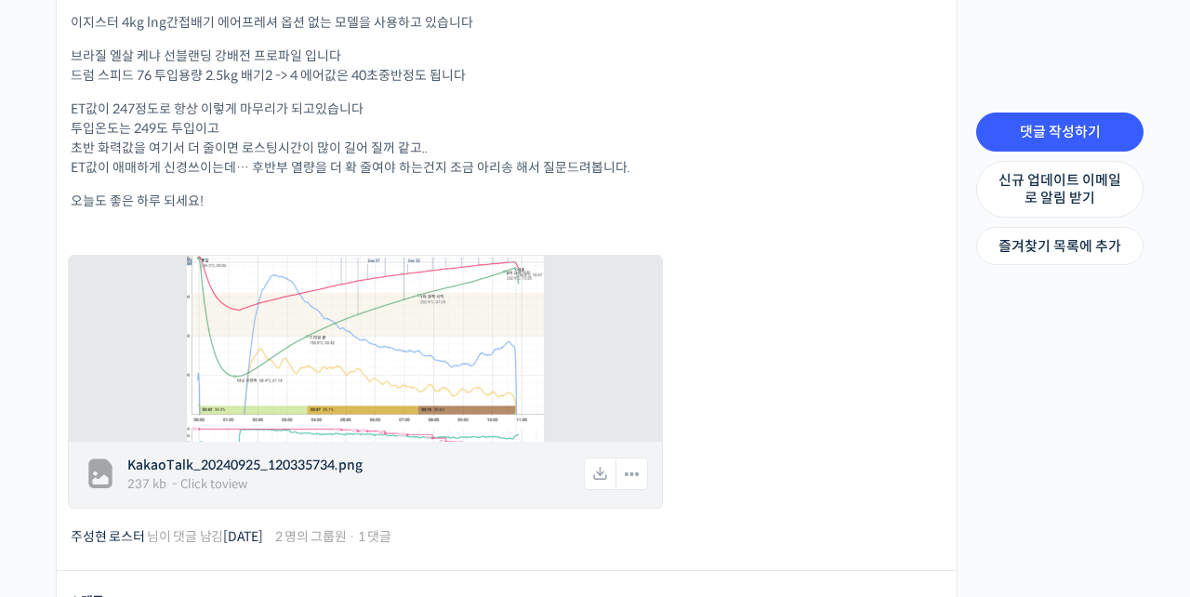
click at [375, 374] on img at bounding box center [365, 348] width 357 height 232
click at [325, 314] on img at bounding box center [365, 348] width 357 height 232
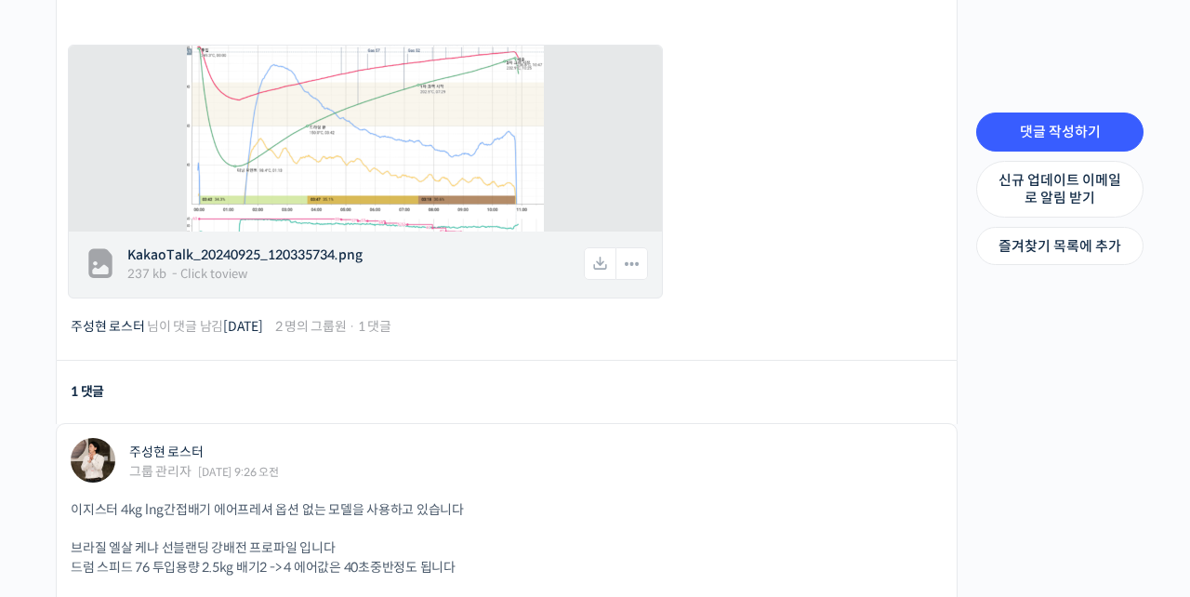
scroll to position [764, 0]
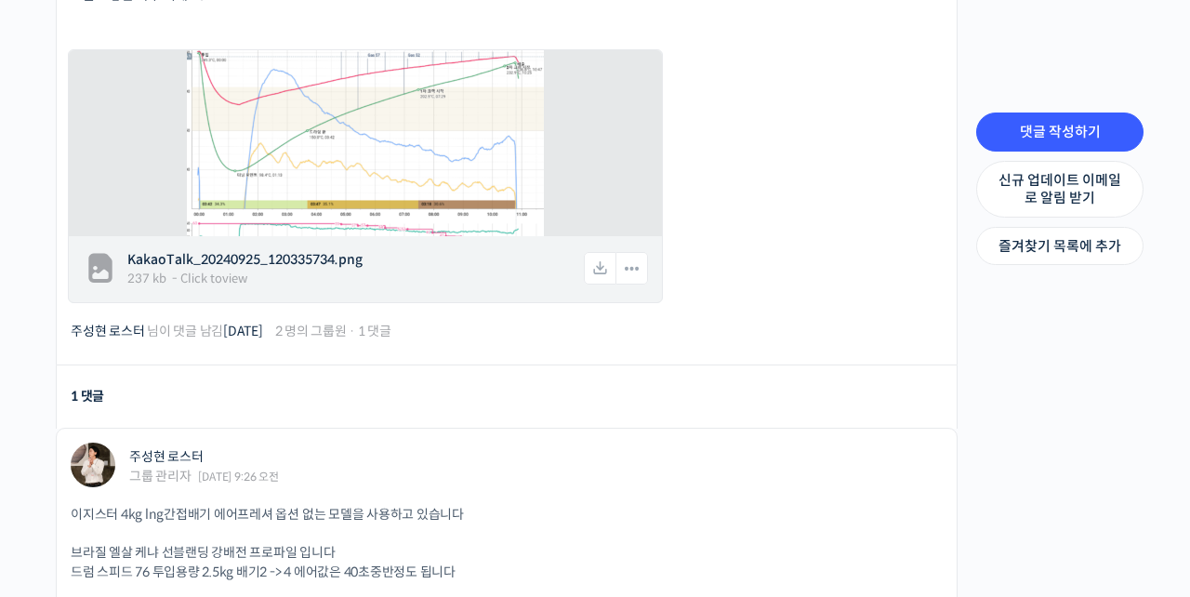
click at [283, 267] on span "KakaoTalk_20240925_120335734.png" at bounding box center [354, 260] width 454 height 20
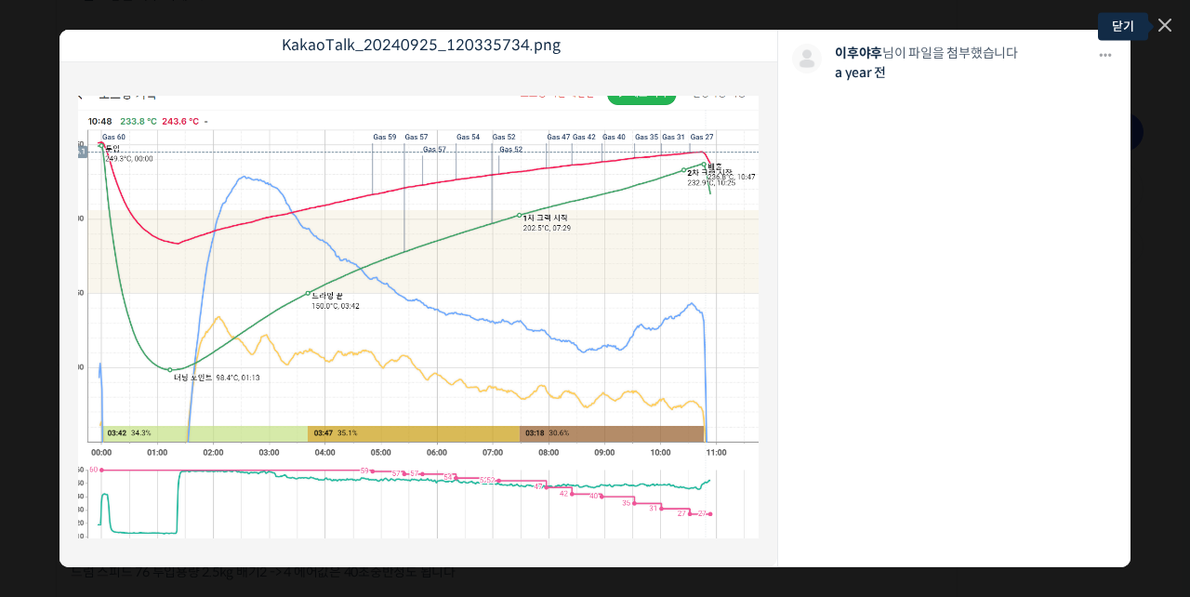
click at [1164, 22] on icon at bounding box center [1164, 25] width 13 height 13
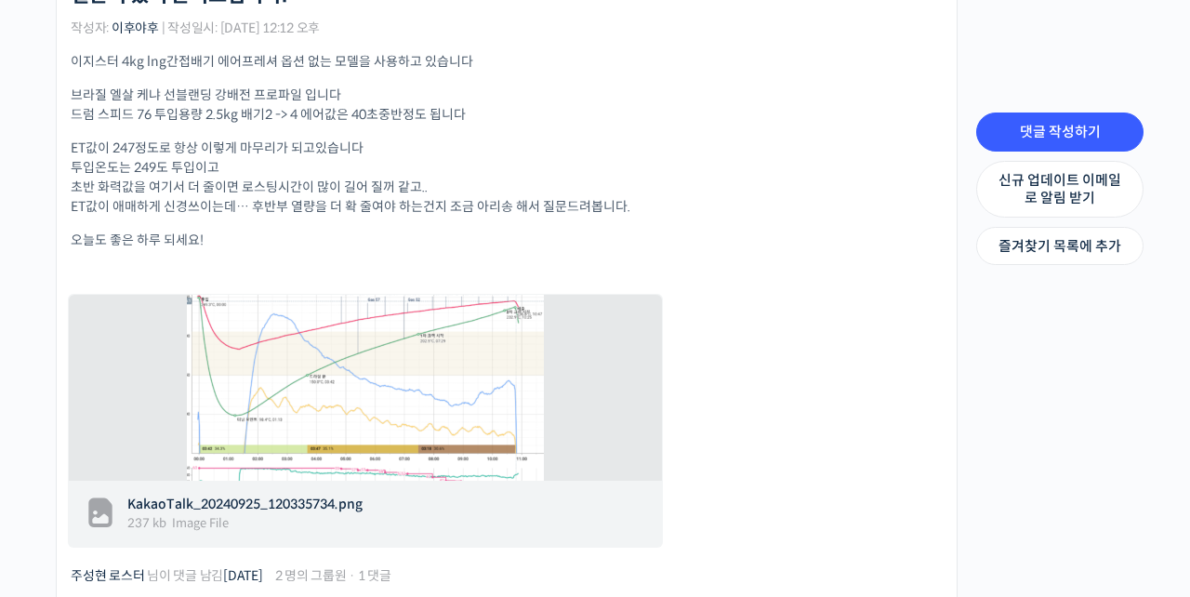
scroll to position [502, 0]
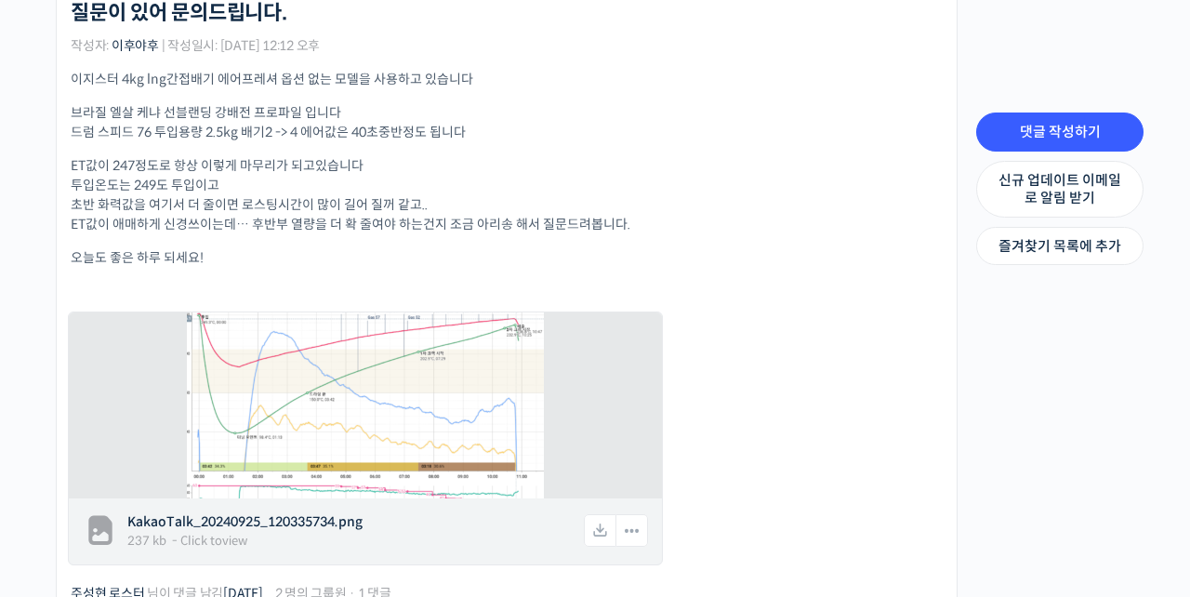
click at [277, 512] on span "KakaoTalk_20240925_120335734.png" at bounding box center [354, 522] width 454 height 20
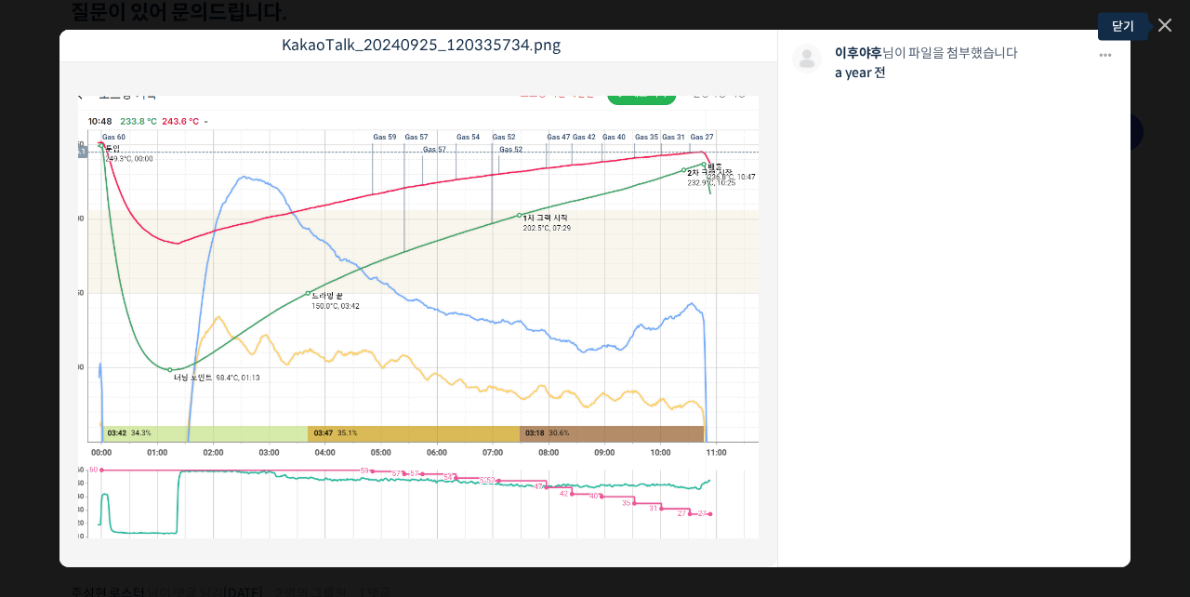
click at [1169, 27] on icon at bounding box center [1164, 25] width 13 height 13
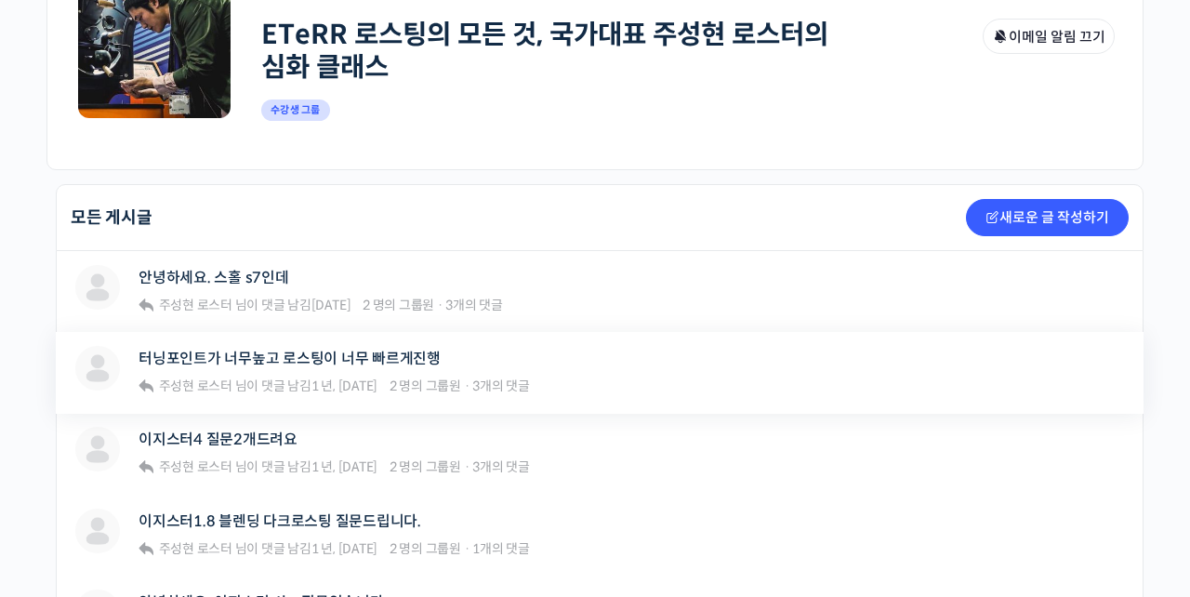
scroll to position [297, 0]
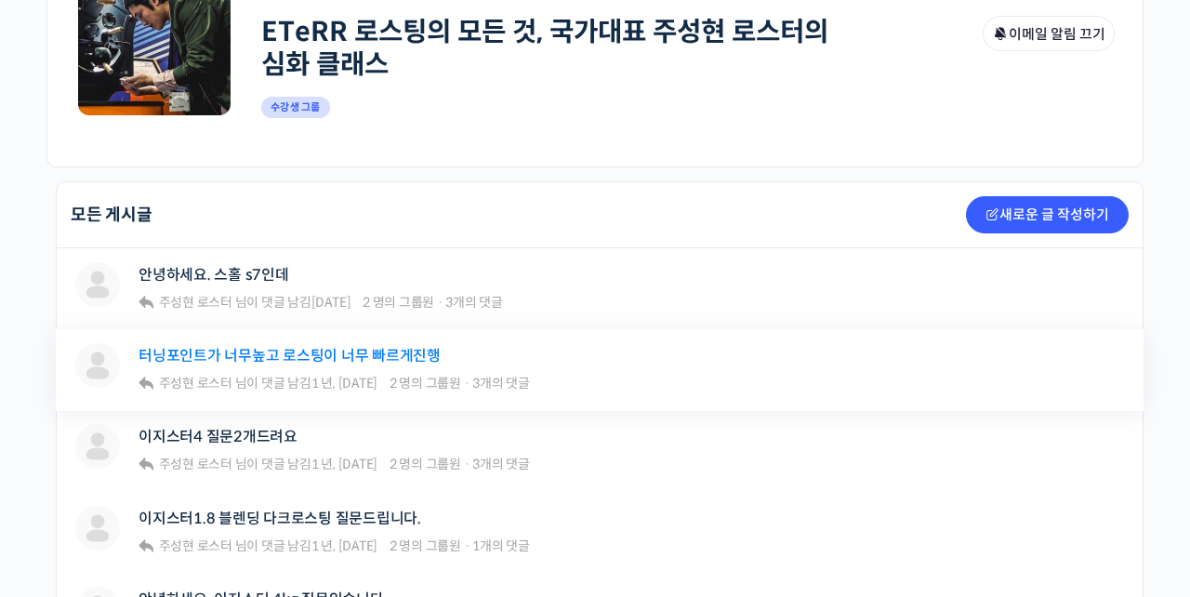
click at [323, 356] on link "터닝포인트가 너무높고 로스팅이 너무 빠르게진행" at bounding box center [289, 356] width 302 height 18
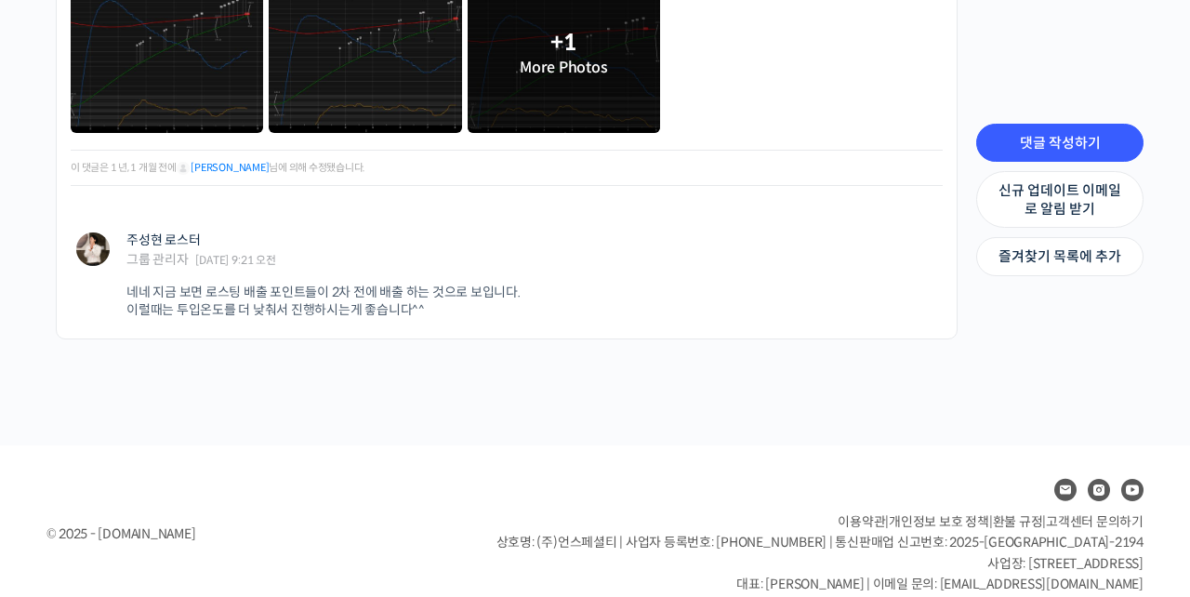
scroll to position [2979, 0]
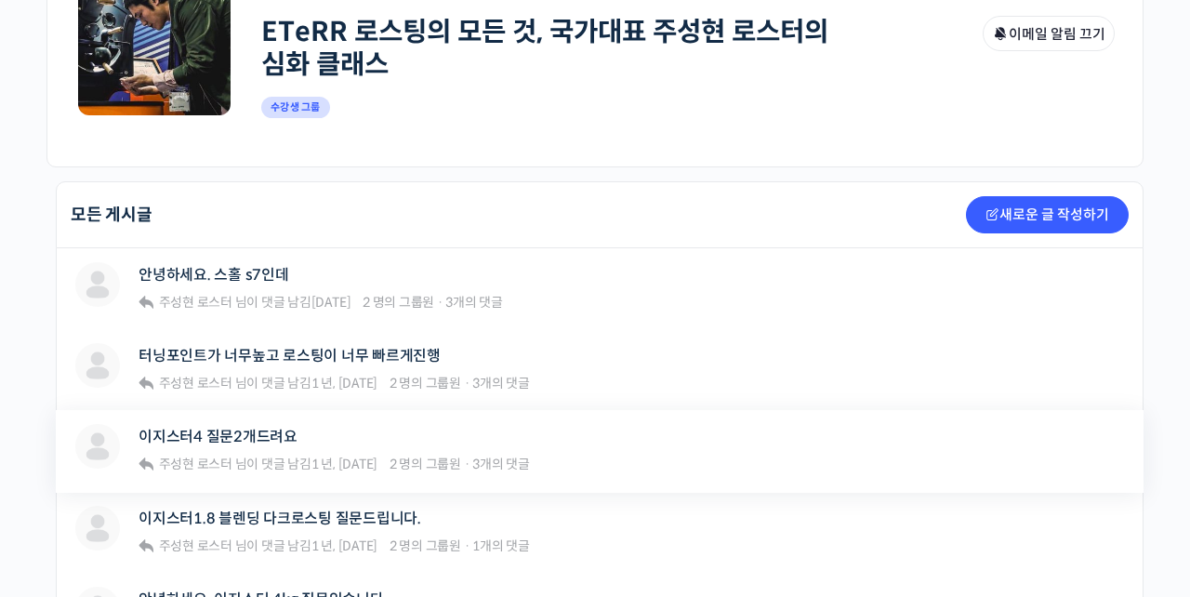
click at [264, 421] on div "nlbo 이지스터4 질문2개드려요 주성현 로스터 님이 댓글 남김 1 년, [DATE] 2 명의 그룹원 · 3개의 댓글 ETeRR 로스팅의 모든…" at bounding box center [599, 451] width 1087 height 82
click at [264, 427] on link "이지스터4 질문2개드려요" at bounding box center [217, 436] width 159 height 18
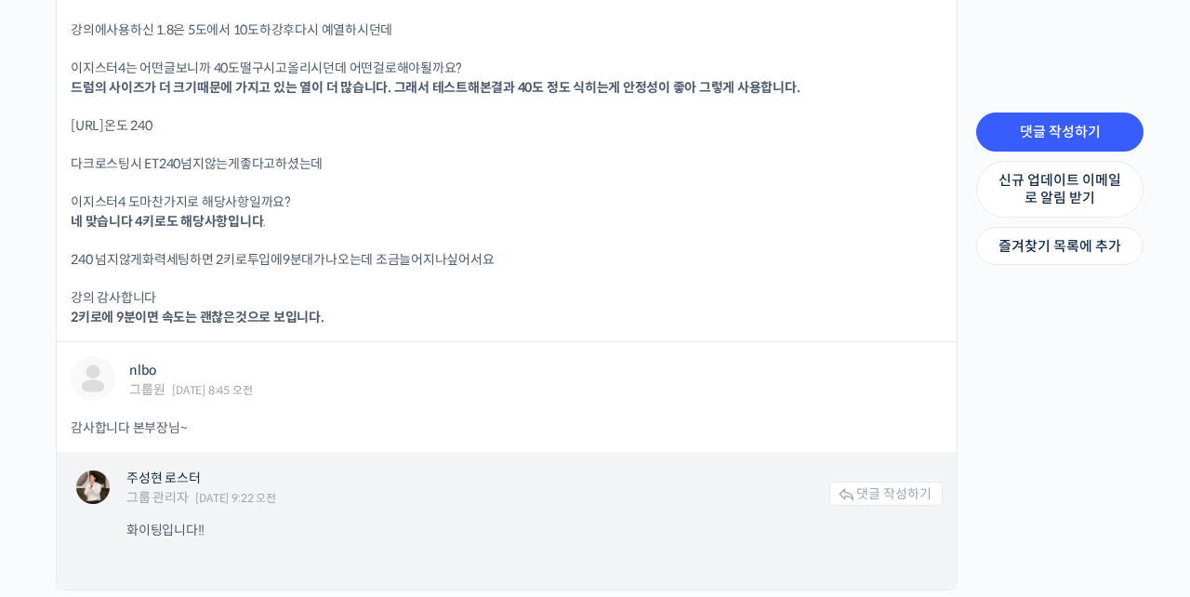
scroll to position [1087, 0]
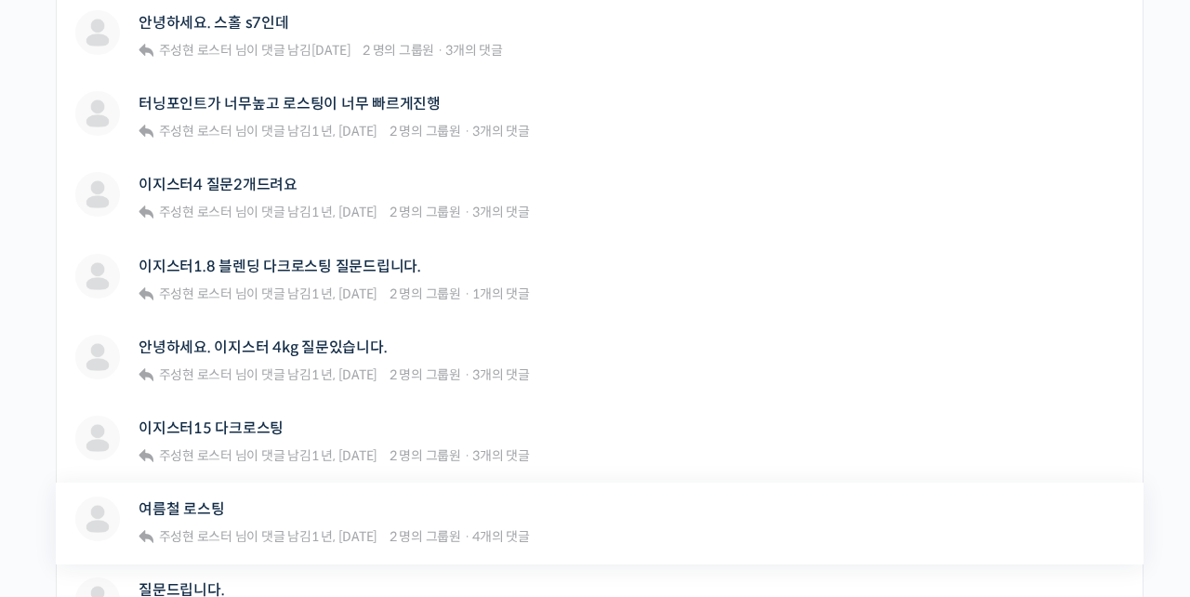
scroll to position [550, 0]
click at [315, 357] on div "안녕하세요. 이지스터 4kg 질문있습니다. 주성현 로스터 님이 댓글 남김 1 년, 2 개월 전 2 명의 그룹원 · 3개의 댓글" at bounding box center [333, 360] width 391 height 53
click at [315, 352] on link "안녕하세요. 이지스터 4kg 질문있습니다." at bounding box center [262, 346] width 248 height 18
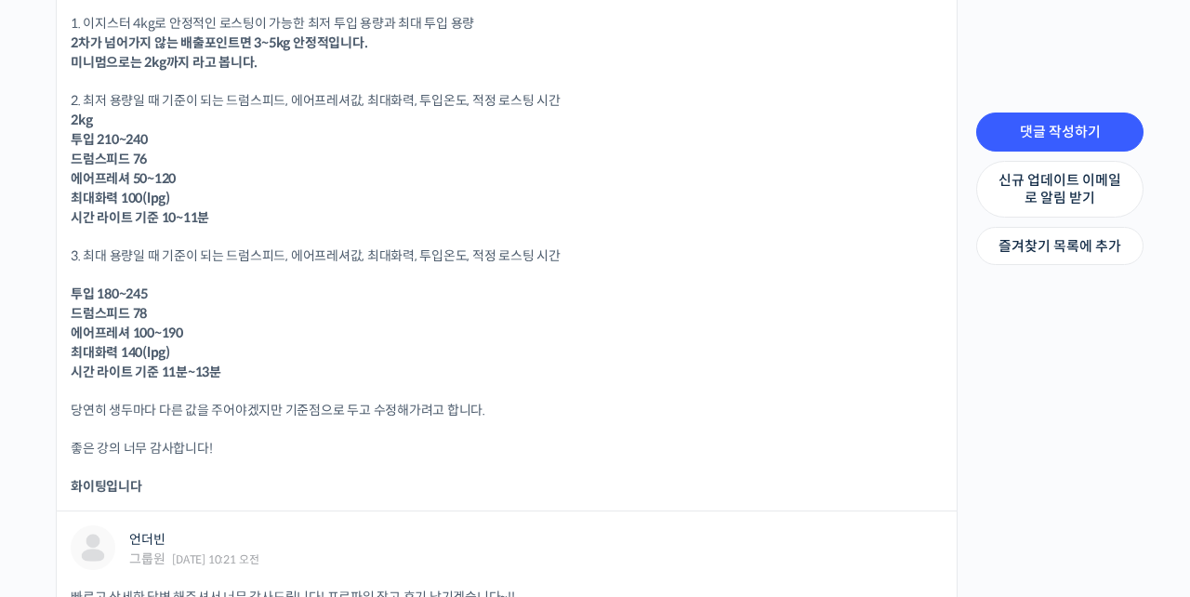
scroll to position [1282, 0]
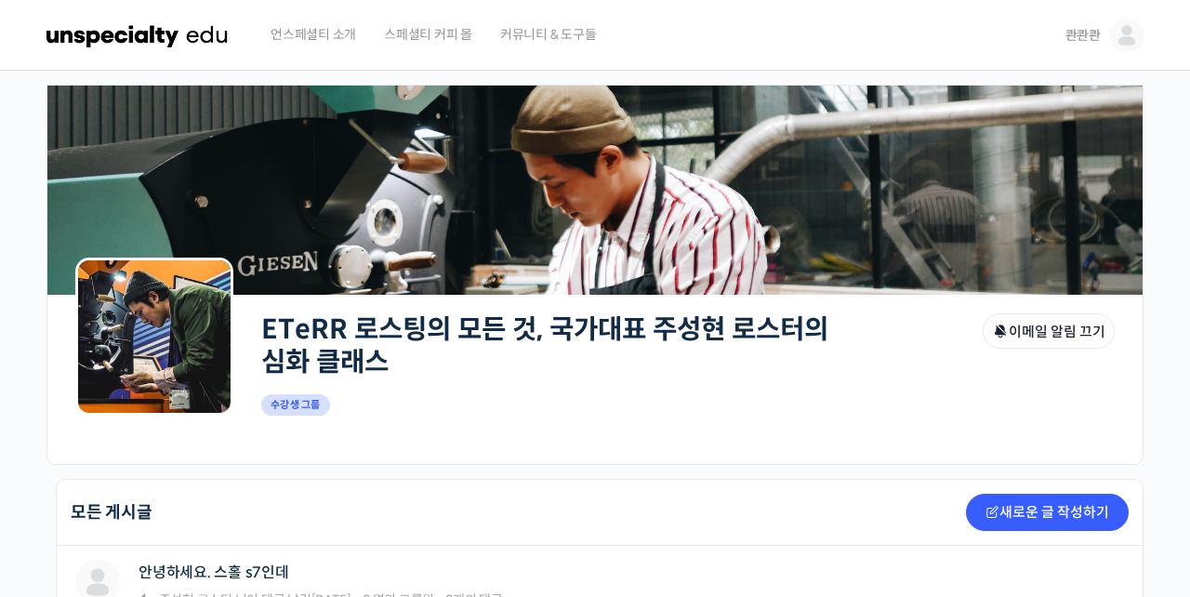
click at [1126, 20] on img at bounding box center [1126, 35] width 33 height 33
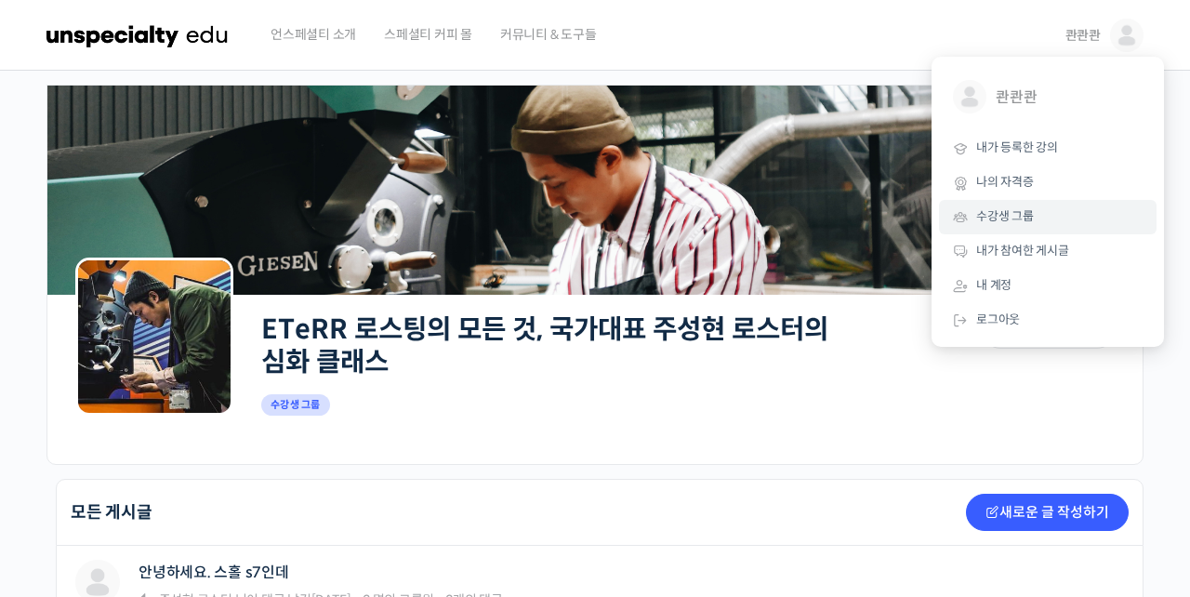
click at [997, 223] on link "수강생 그룹" at bounding box center [1047, 217] width 217 height 34
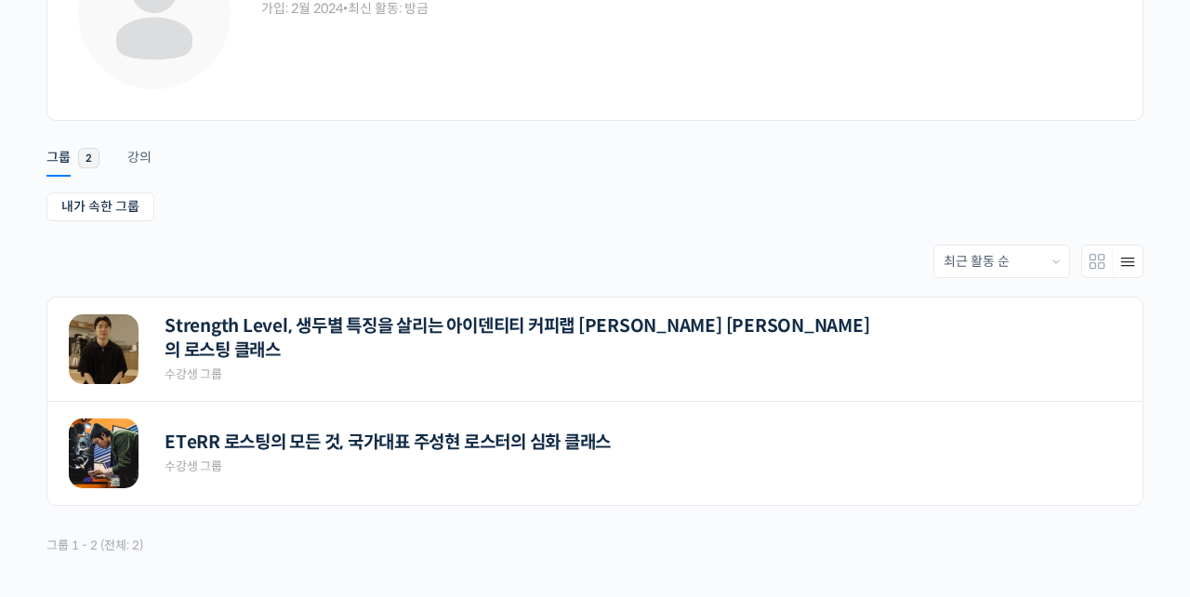
scroll to position [178, 0]
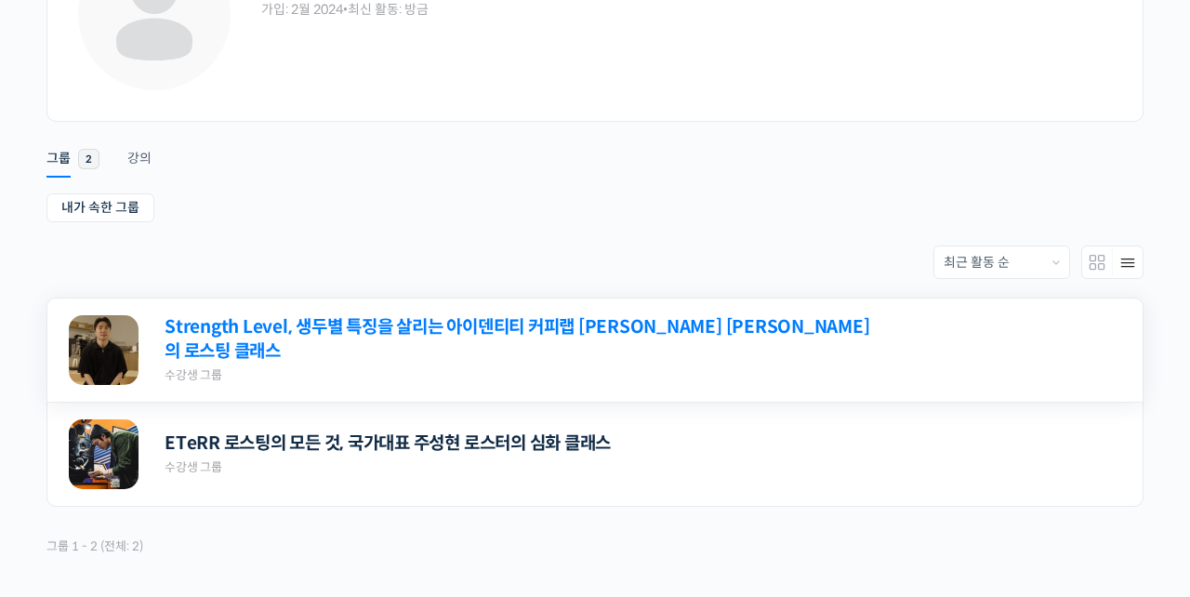
click at [328, 343] on link "Strength Level, 생두별 특징을 살리는 아이덴티티 커피랩 [PERSON_NAME] [PERSON_NAME]의 로스팅 클래스" at bounding box center [520, 339] width 713 height 49
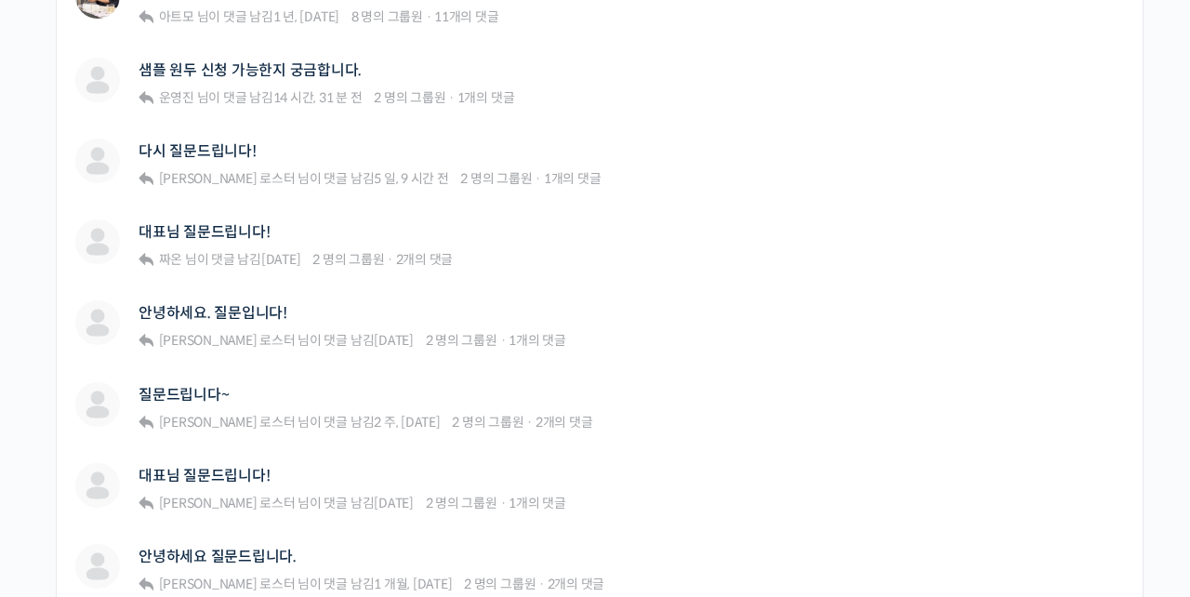
scroll to position [621, 0]
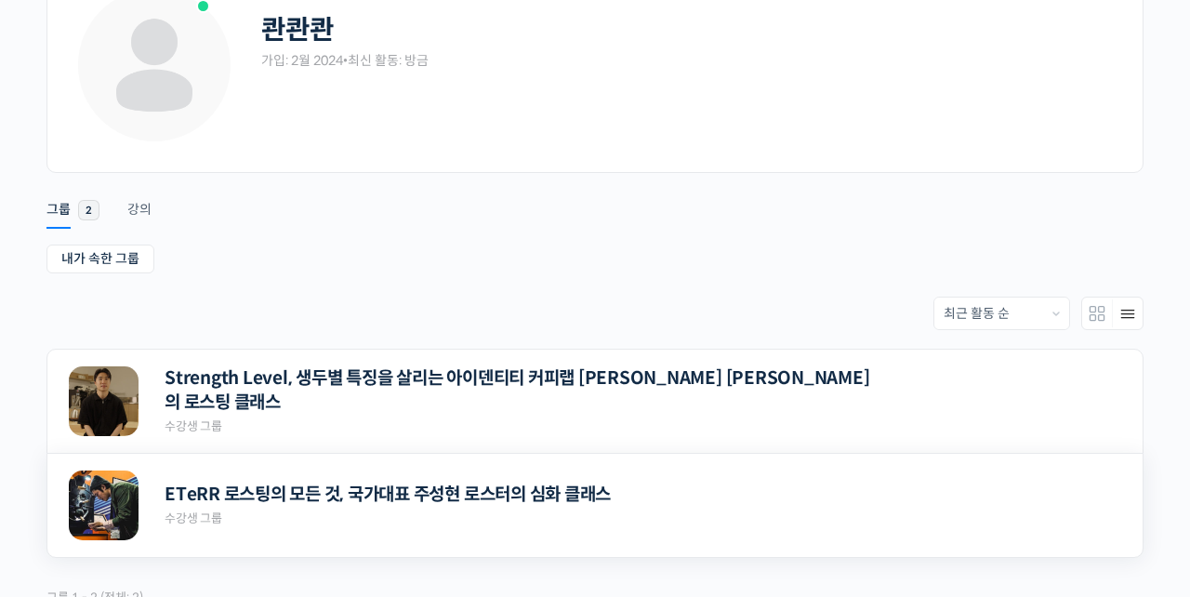
click at [222, 516] on div "ETeRR 로스팅의 모든 것, 국가대표 주성현 로스터의 심화 클래스 Private 수강생 그룹" at bounding box center [527, 504] width 727 height 46
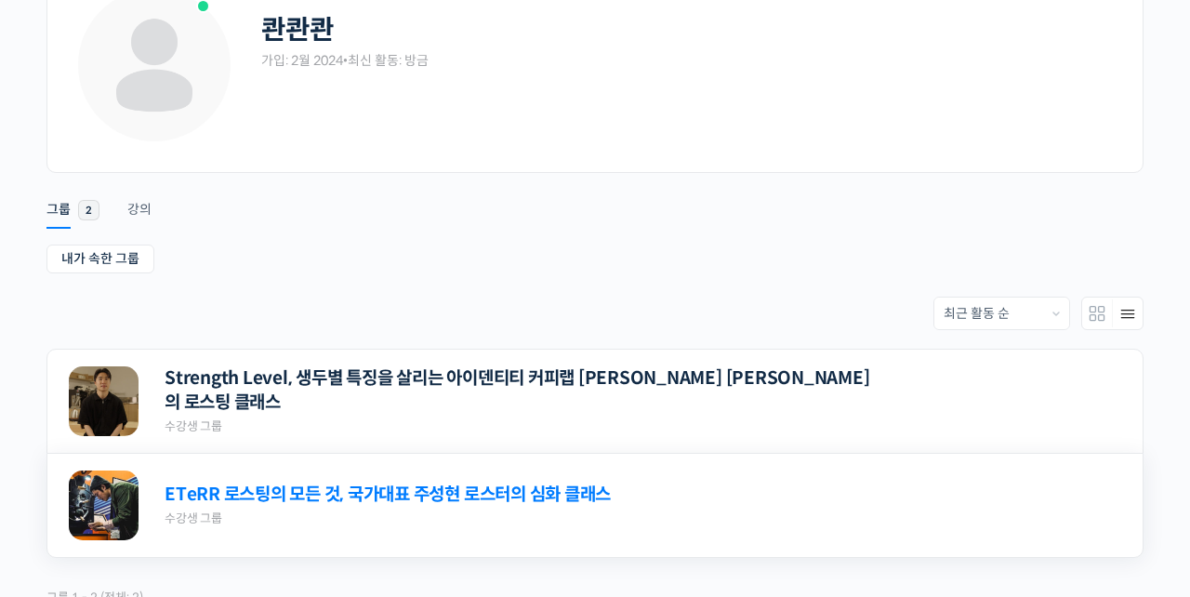
click at [230, 504] on link "ETeRR 로스팅의 모든 것, 국가대표 주성현 로스터의 심화 클래스" at bounding box center [387, 494] width 446 height 25
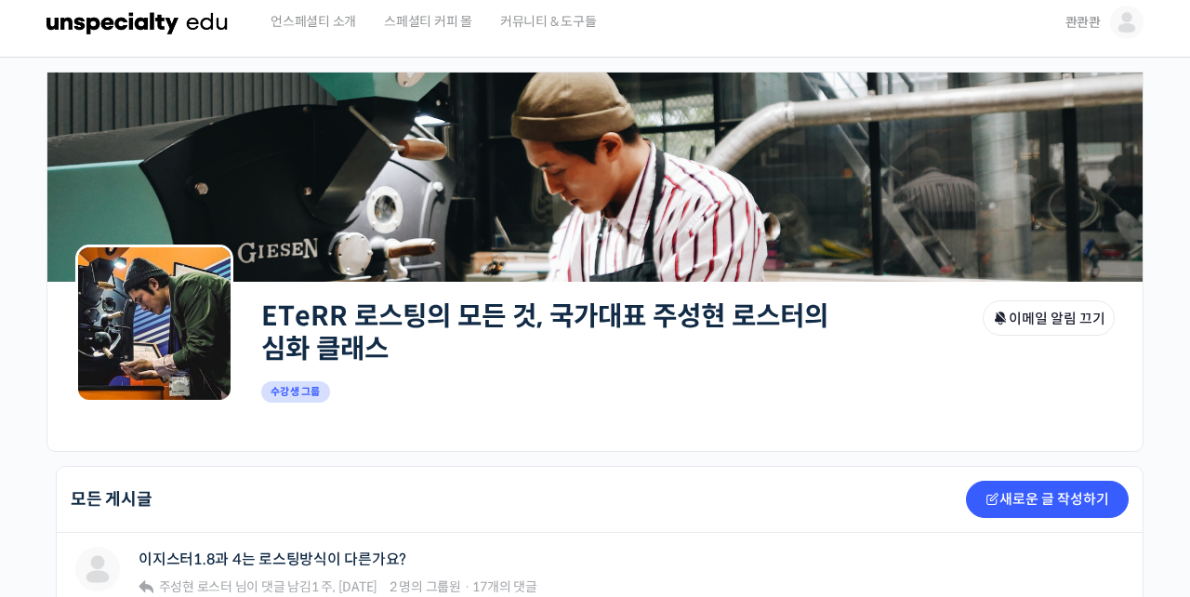
scroll to position [11, 0]
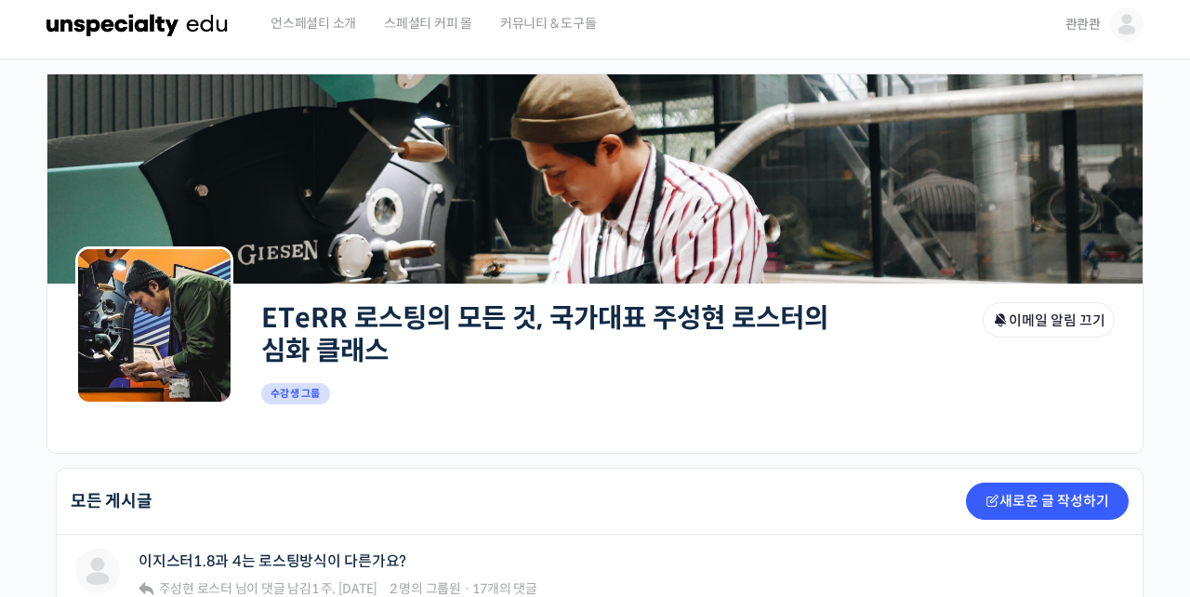
click at [484, 316] on link "ETeRR 로스팅의 모든 것, 국가대표 주성현 로스터의 심화 클래스" at bounding box center [544, 334] width 567 height 66
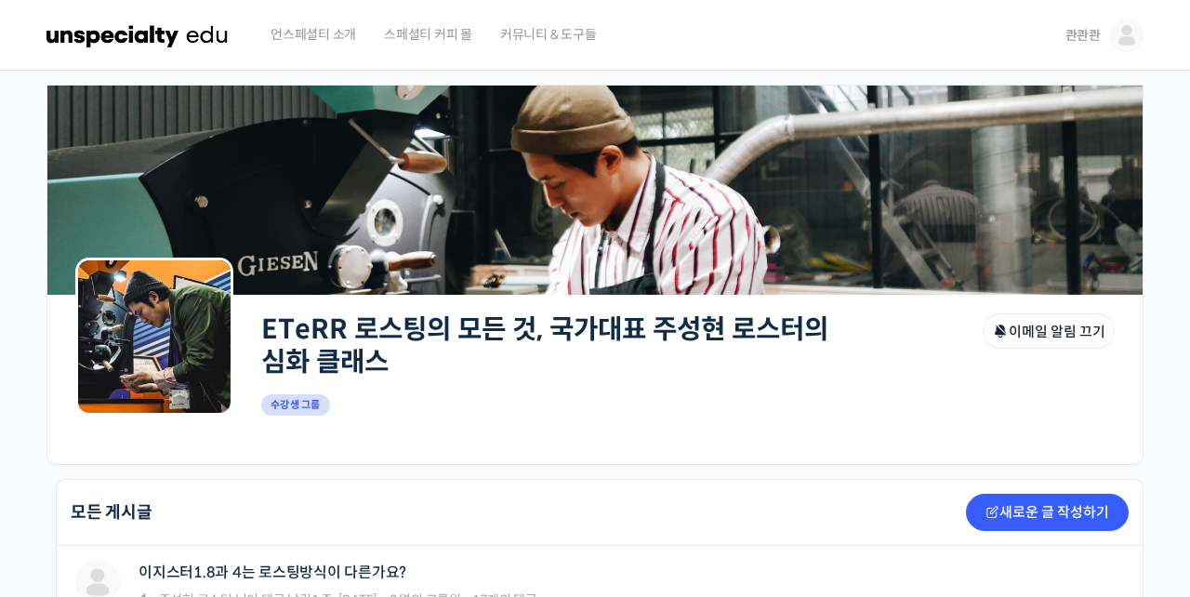
click at [1105, 38] on link "콴콴콴" at bounding box center [1104, 35] width 78 height 71
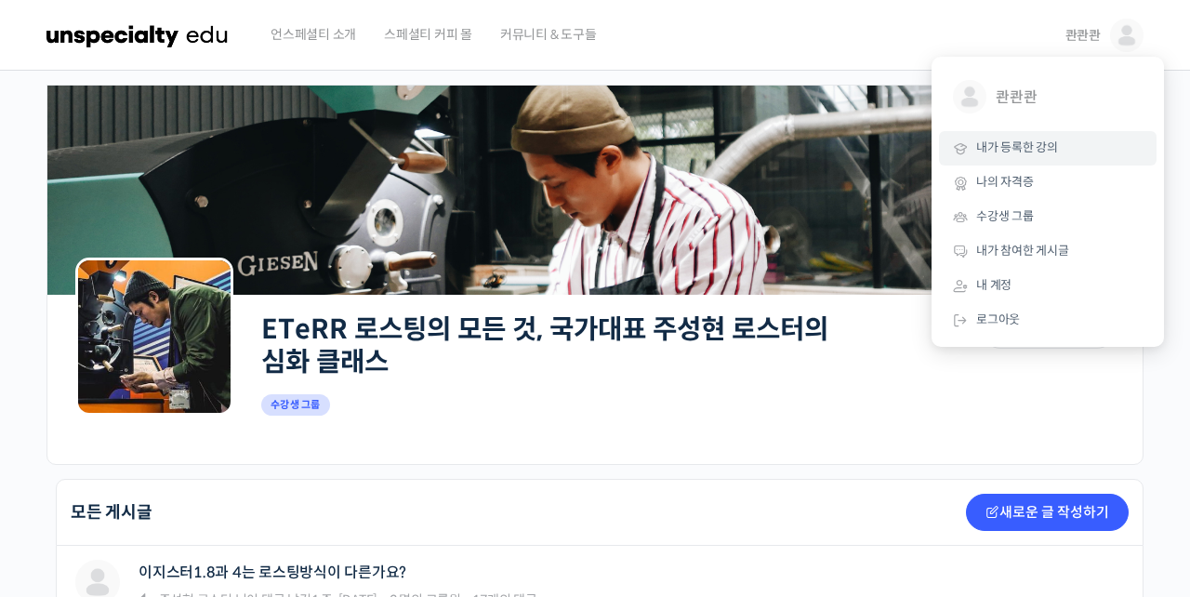
click at [1017, 144] on span "내가 등록한 강의" at bounding box center [1017, 147] width 82 height 16
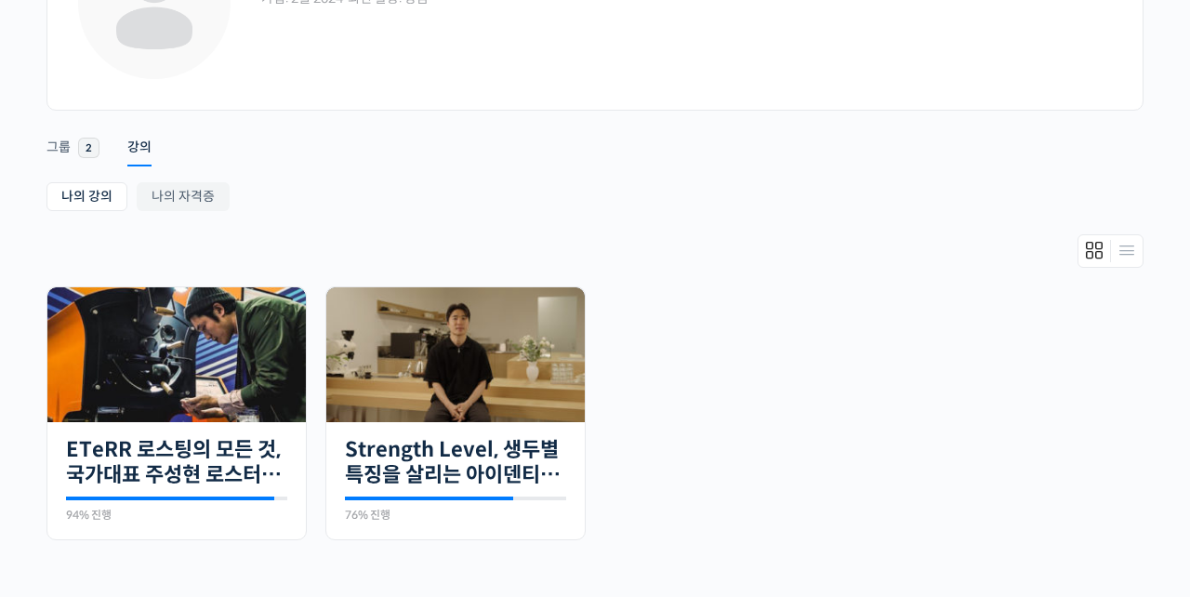
scroll to position [200, 0]
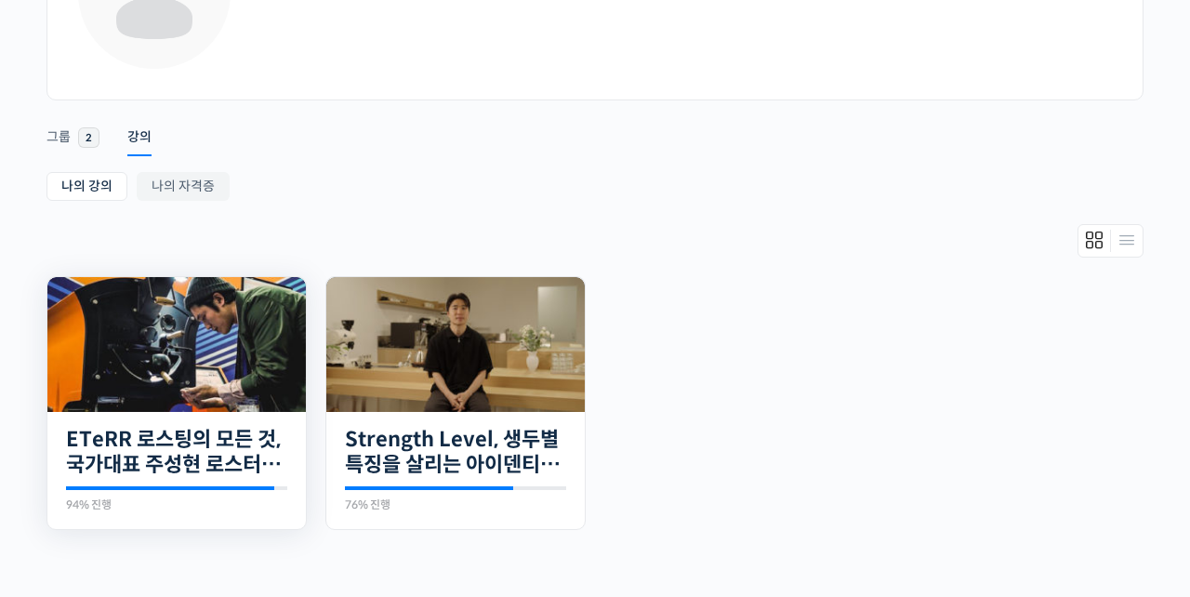
click at [143, 375] on img at bounding box center [176, 344] width 258 height 135
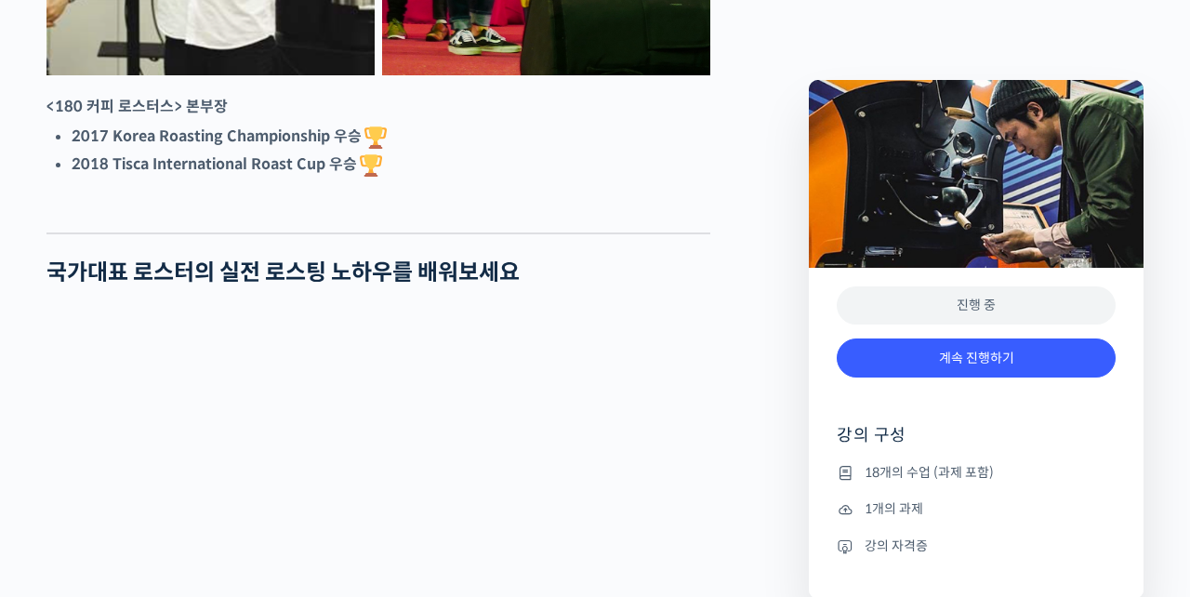
scroll to position [2230, 0]
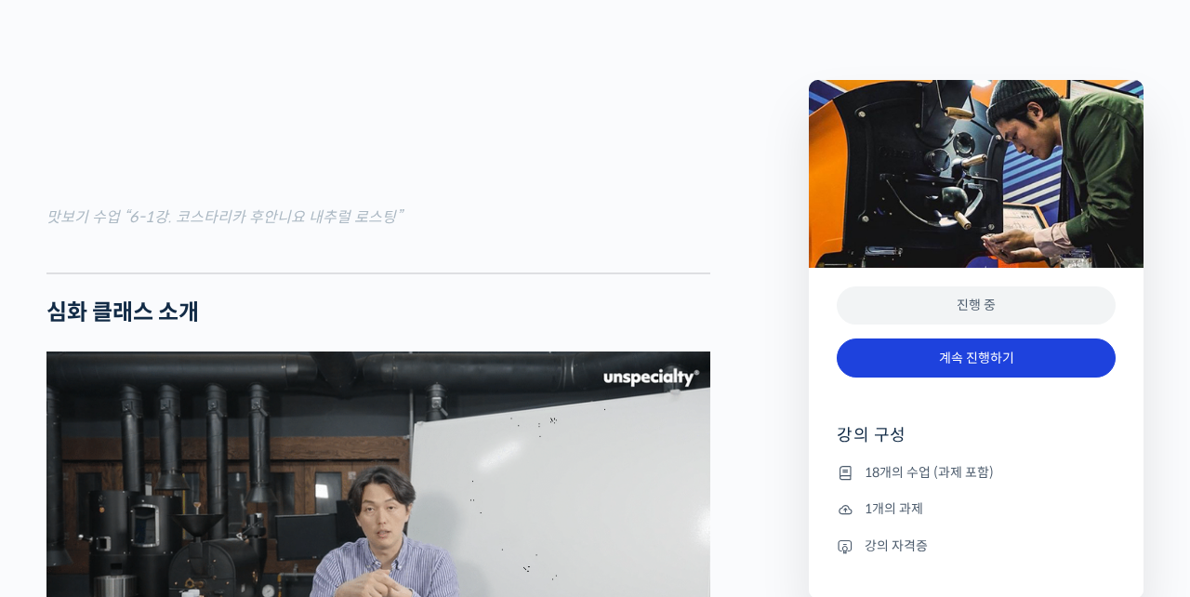
click at [938, 361] on link "계속 진행하기" at bounding box center [975, 358] width 279 height 40
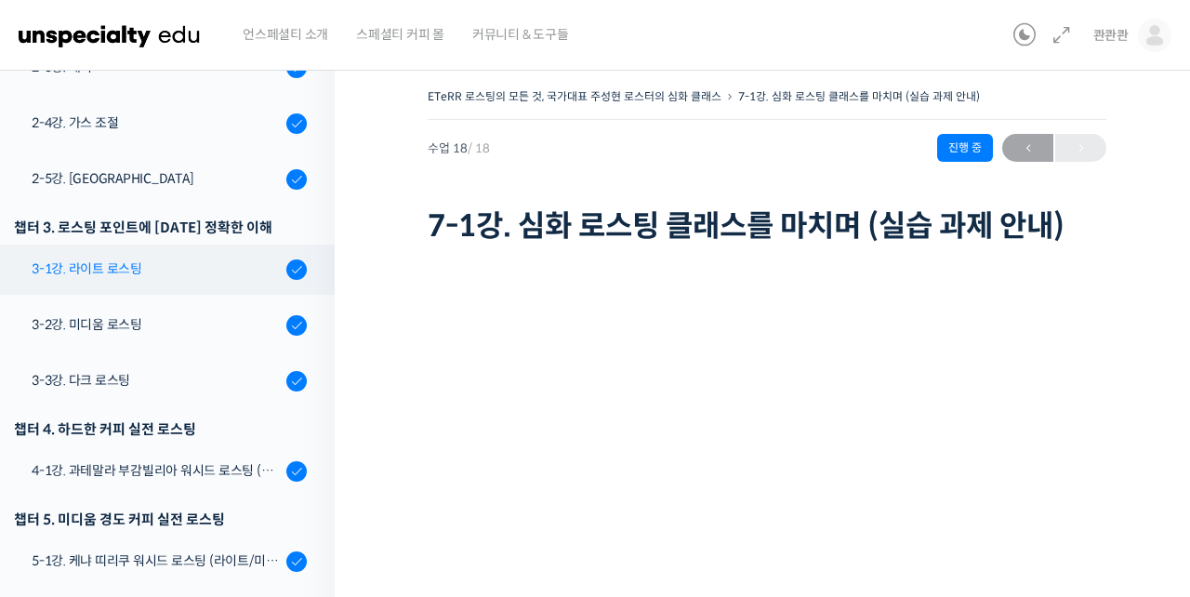
scroll to position [495, 0]
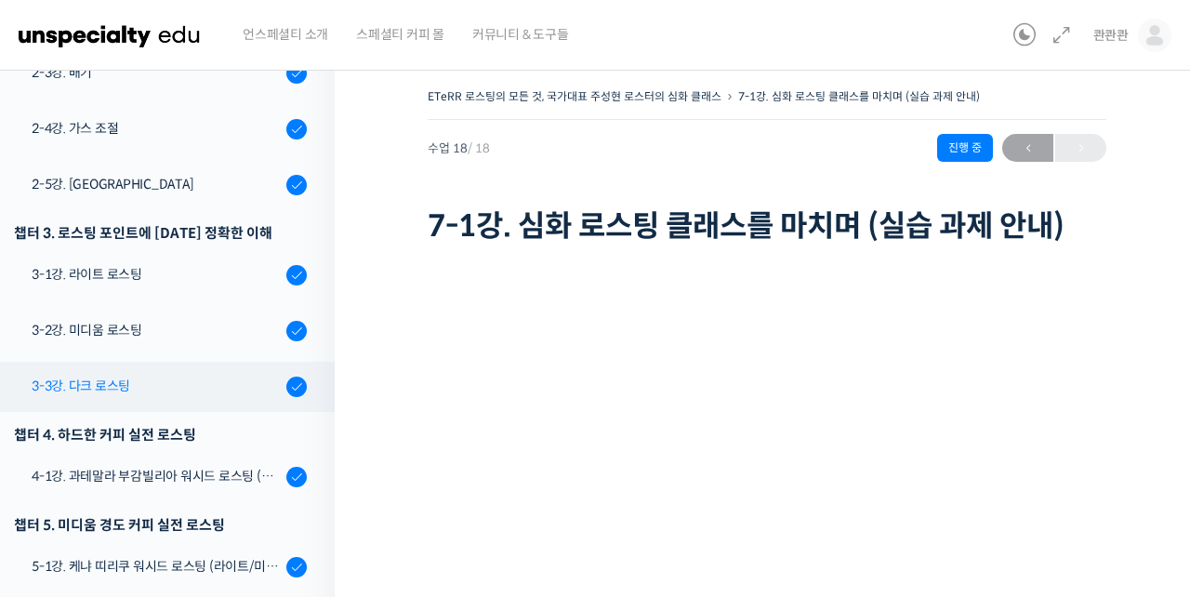
click at [143, 396] on link "3-3강. 다크 로스팅" at bounding box center [163, 387] width 344 height 50
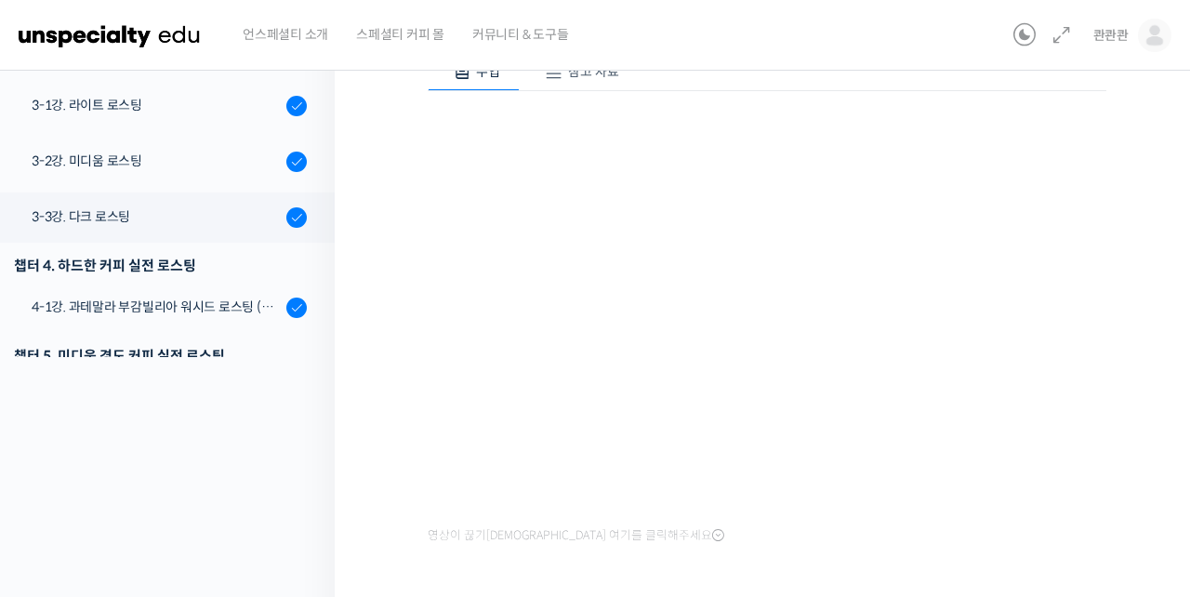
scroll to position [436, 0]
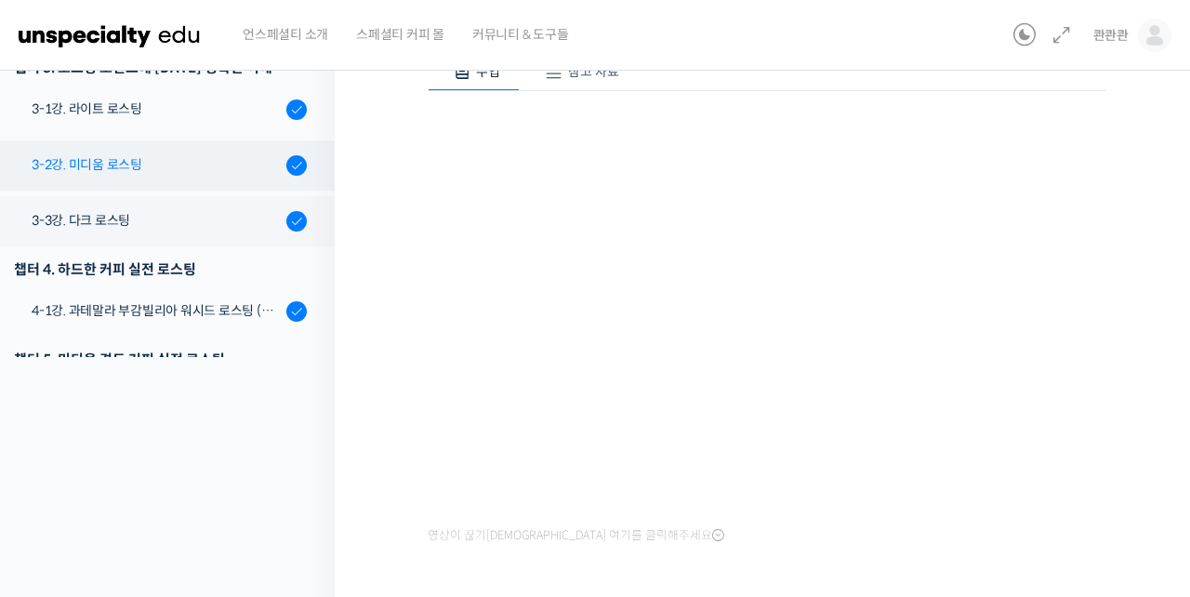
click at [177, 163] on div "3-2강. 미디움 로스팅" at bounding box center [156, 164] width 249 height 20
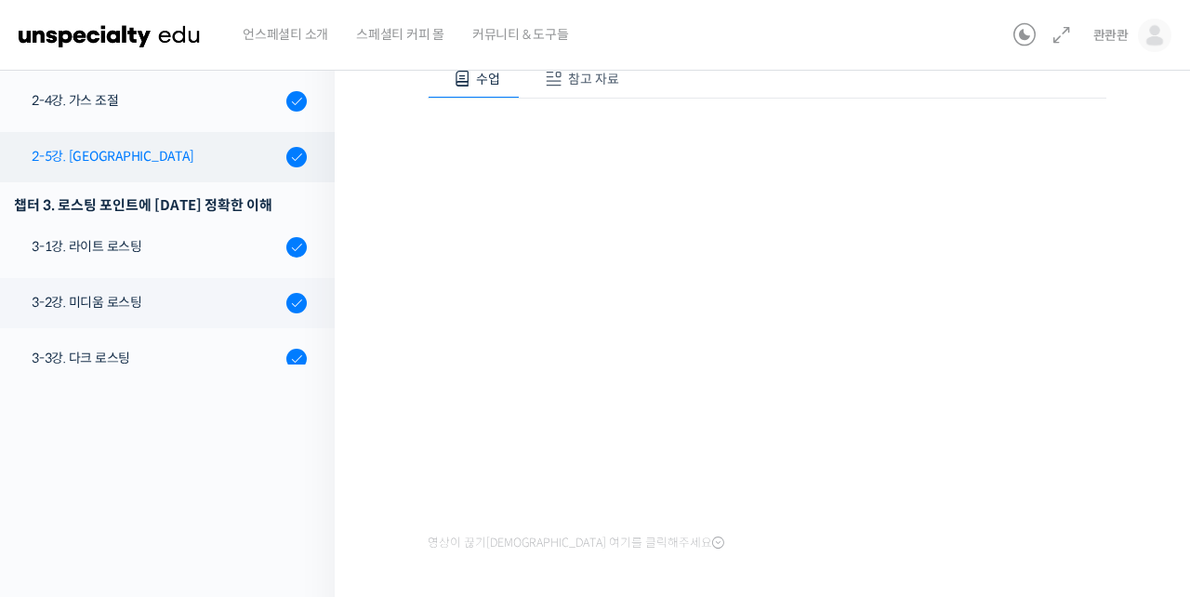
scroll to position [305, 0]
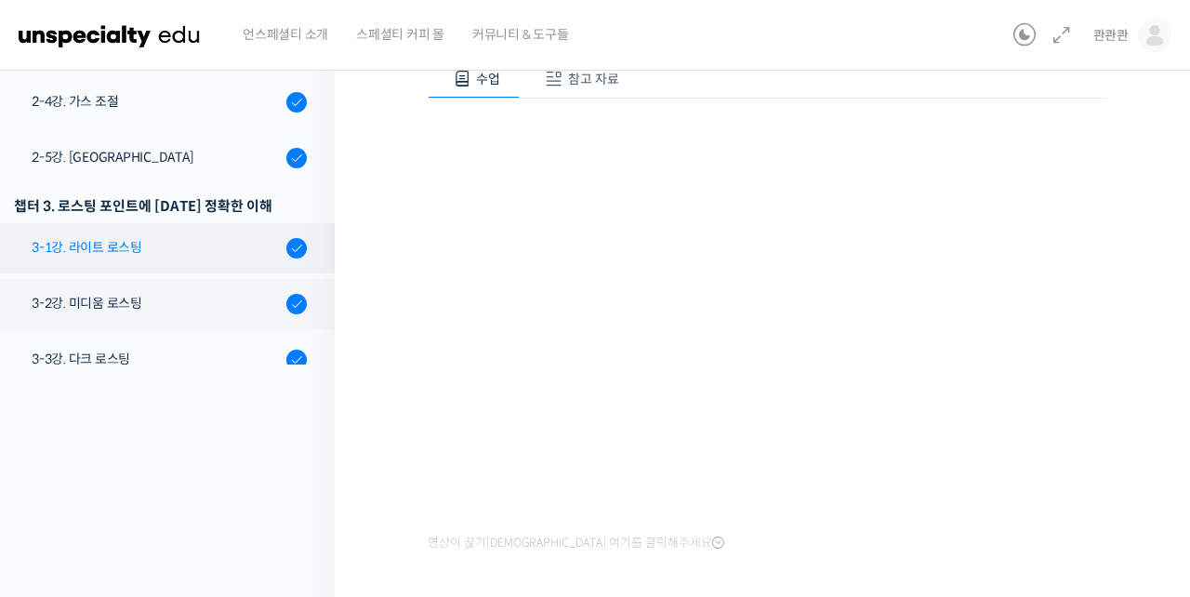
click at [163, 243] on div "3-1강. 라이트 로스팅" at bounding box center [156, 247] width 249 height 20
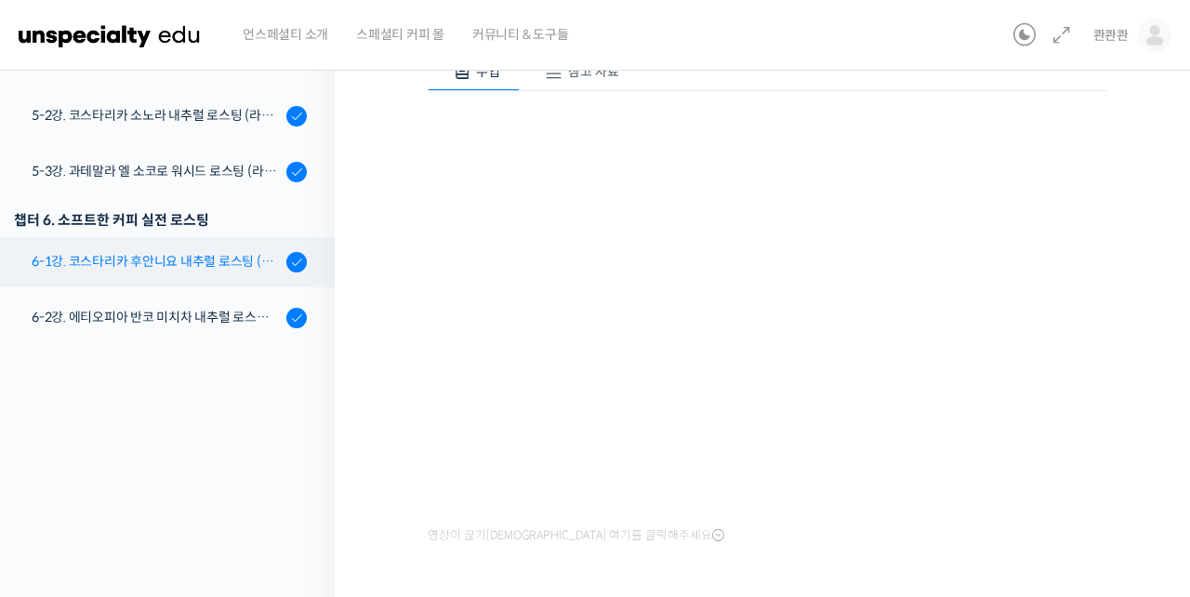
scroll to position [776, 0]
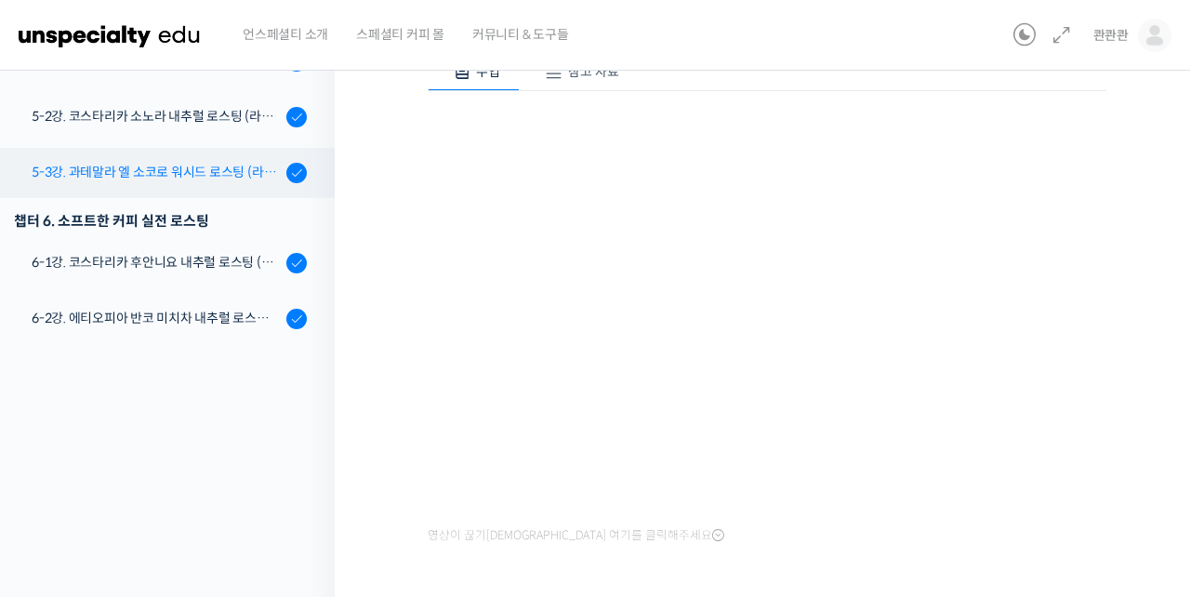
click at [172, 166] on div "5-3강. 과테말라 엘 소코로 워시드 로스팅 (라이트/미디움/다크)" at bounding box center [156, 172] width 249 height 20
